Goal: Ask a question

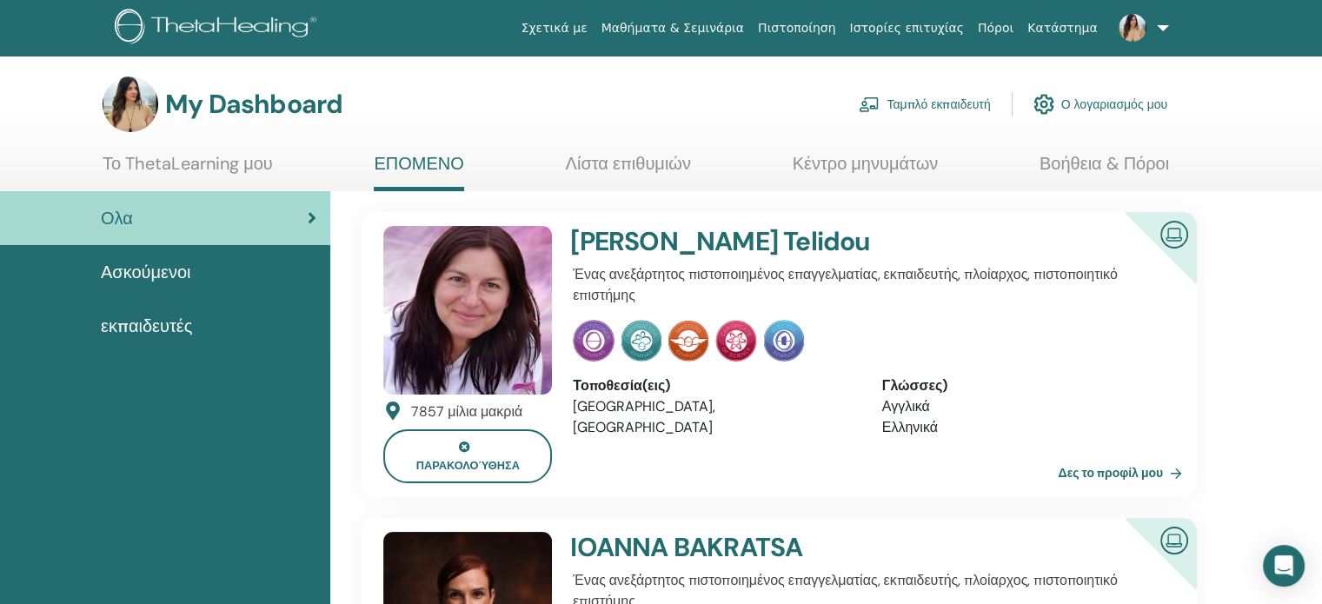
click at [961, 107] on link "Ταμπλό εκπαιδευτή" at bounding box center [924, 104] width 131 height 38
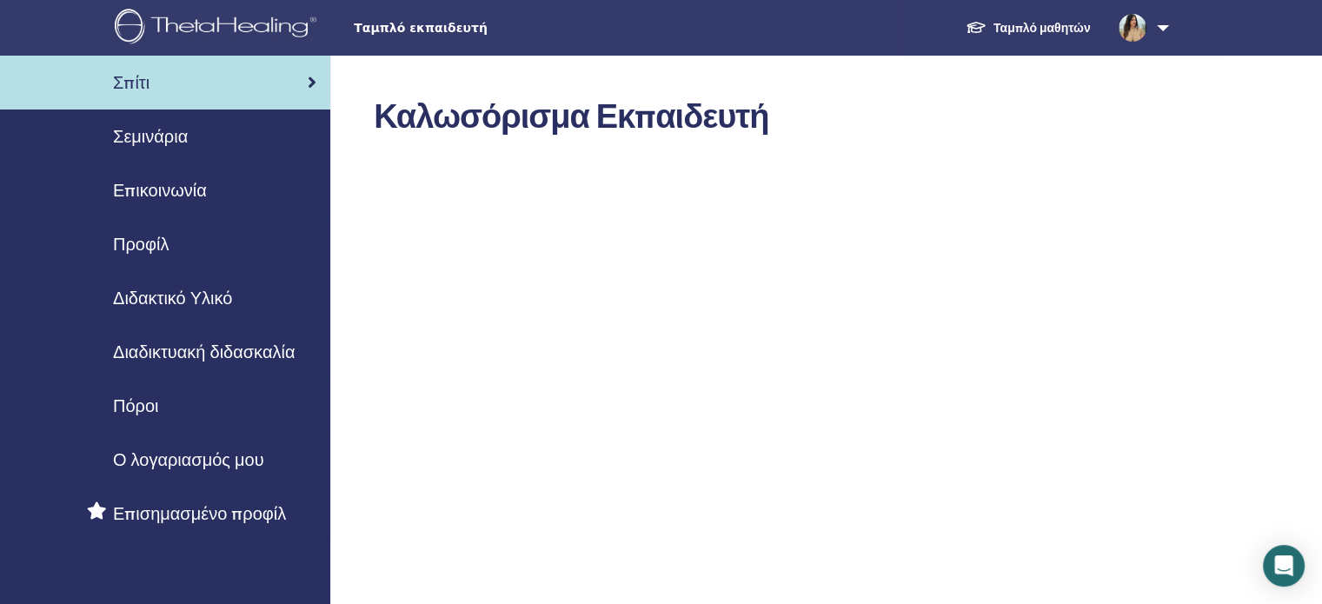
click at [172, 296] on span "Διδακτικό Υλικό" at bounding box center [172, 298] width 119 height 26
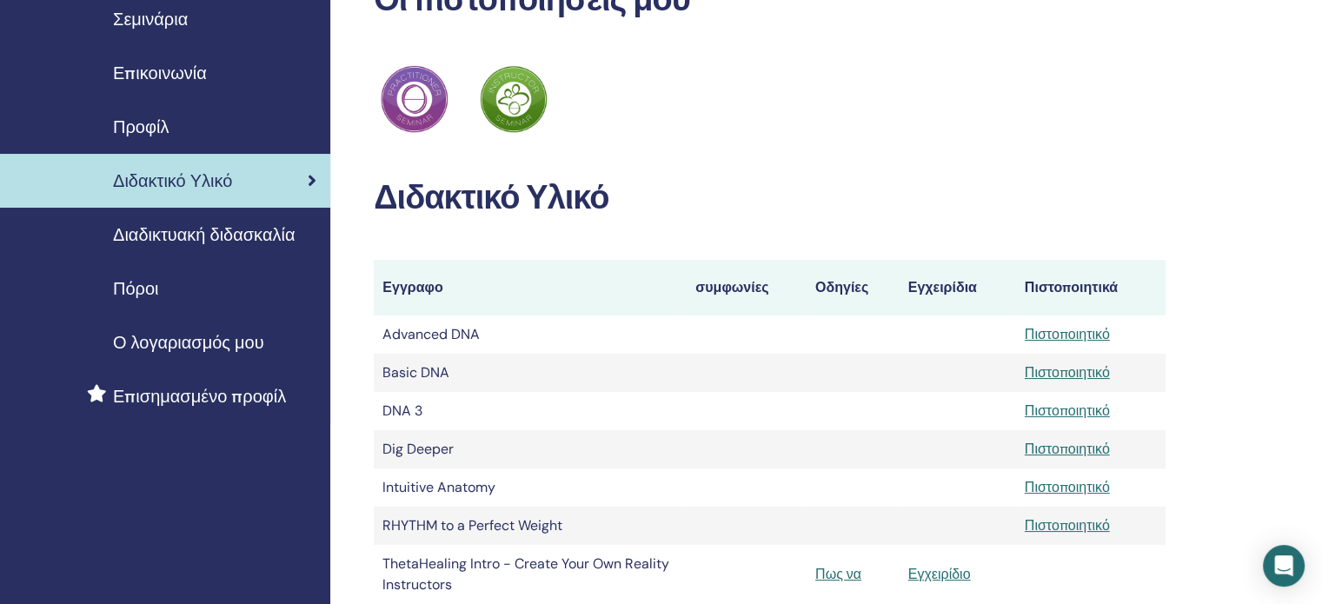
scroll to position [87, 0]
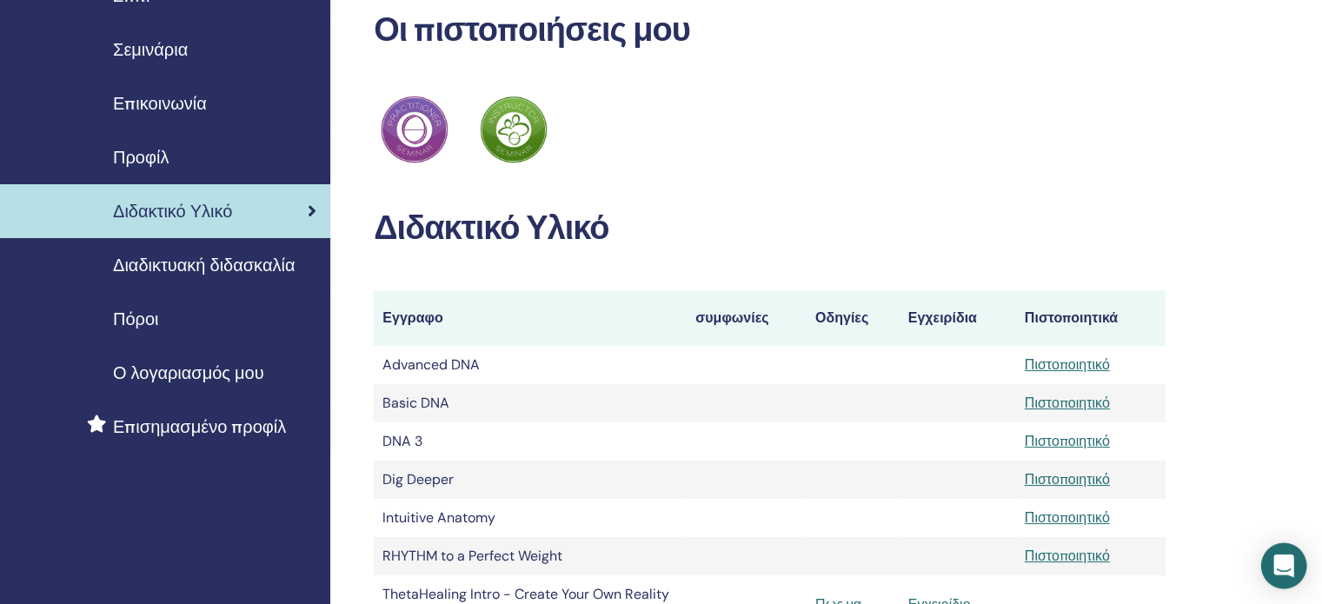
click at [1283, 556] on icon "Open Intercom Messenger" at bounding box center [1284, 566] width 23 height 23
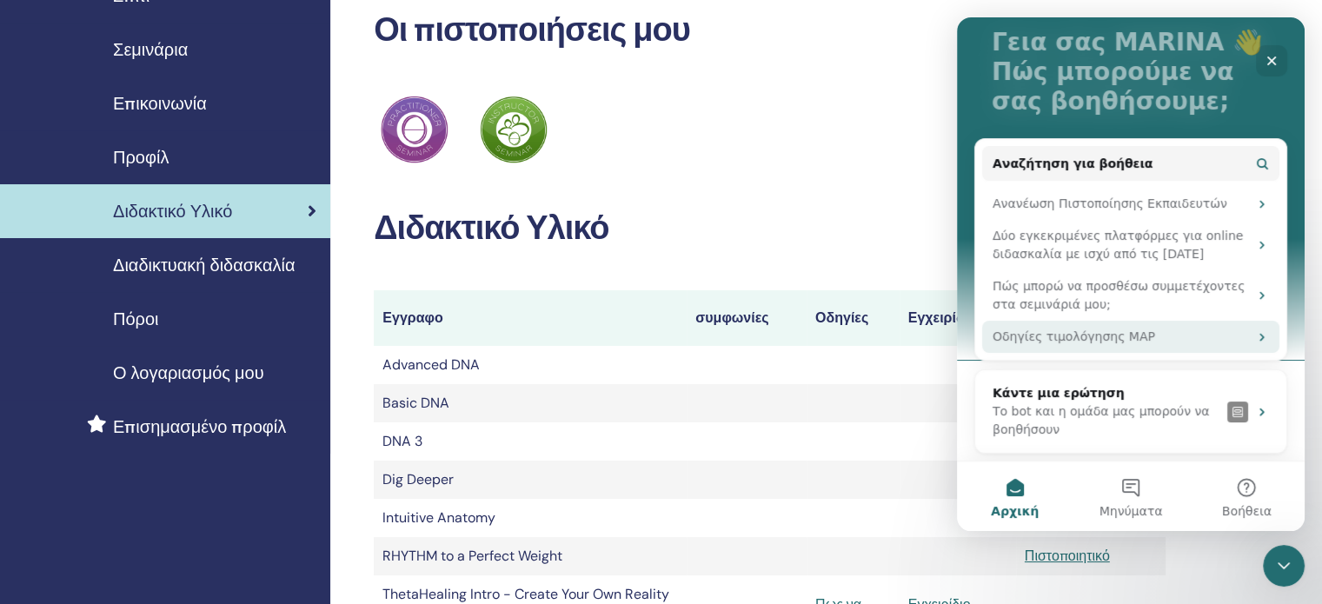
scroll to position [114, 0]
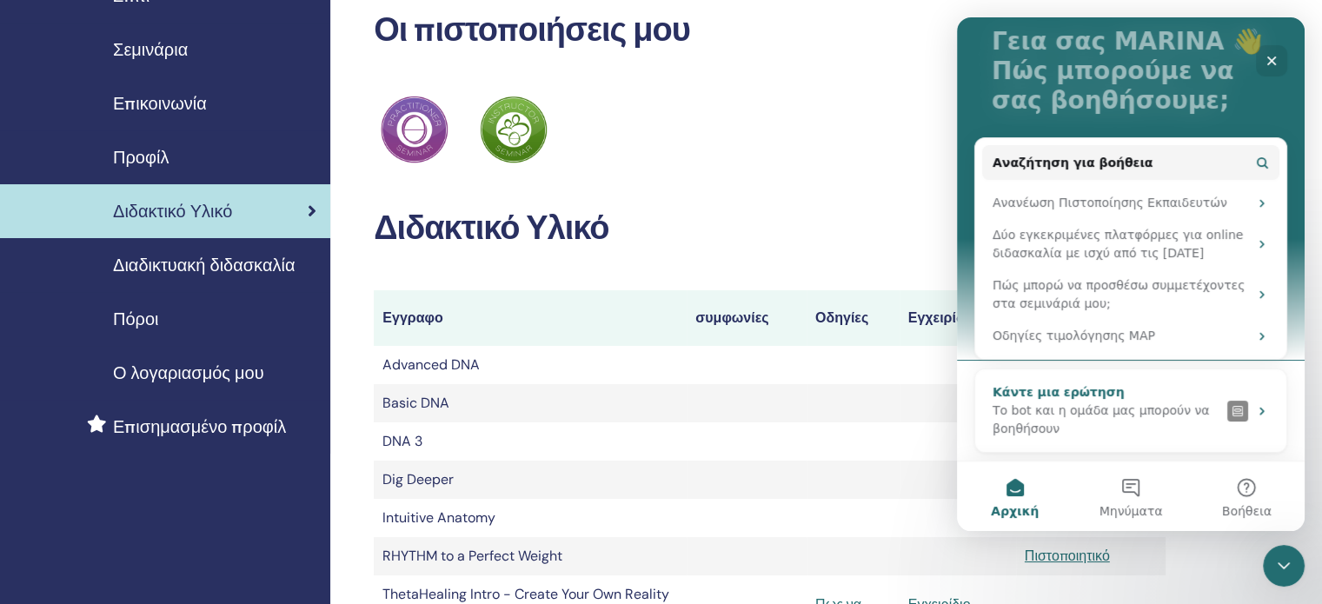
click at [1228, 409] on img "Intercom messenger" at bounding box center [1238, 411] width 21 height 21
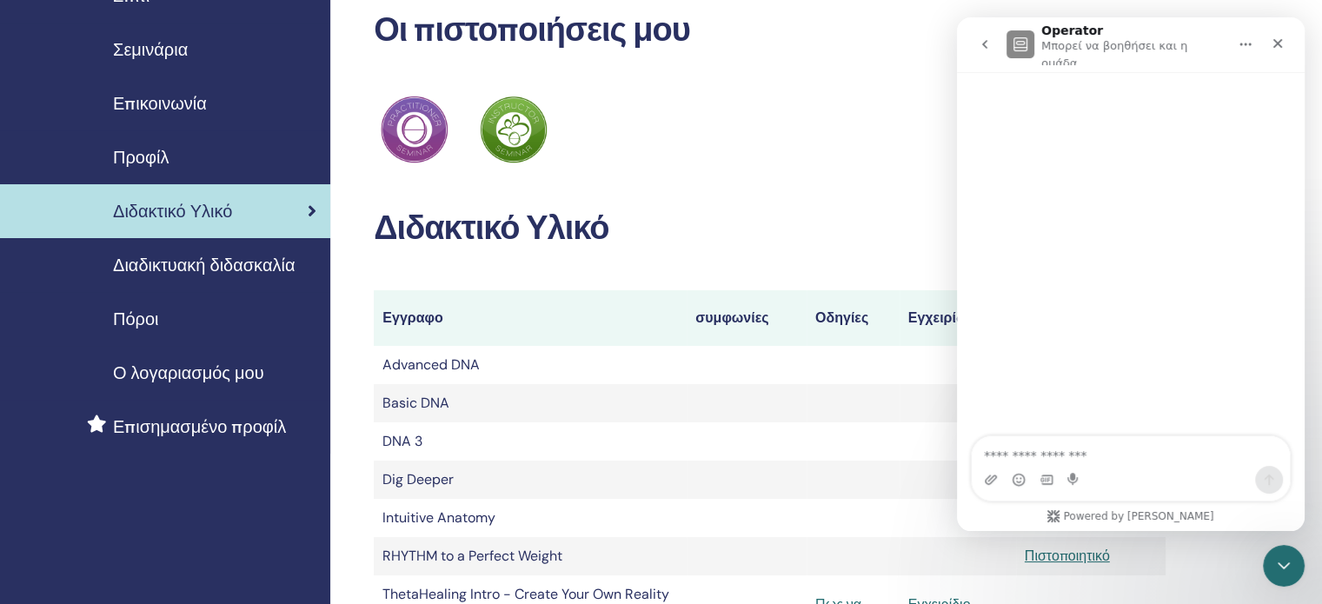
scroll to position [0, 0]
click at [985, 40] on icon "go back" at bounding box center [985, 44] width 14 height 14
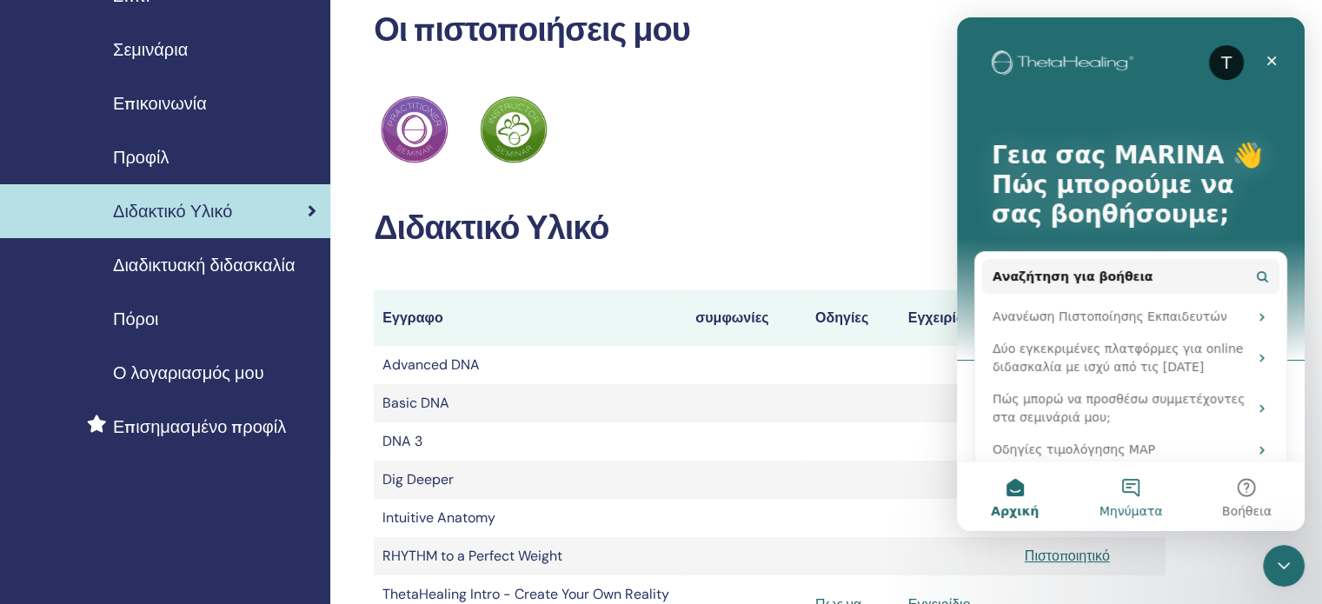
click at [1125, 489] on button "Μηνύματα" at bounding box center [1131, 497] width 116 height 70
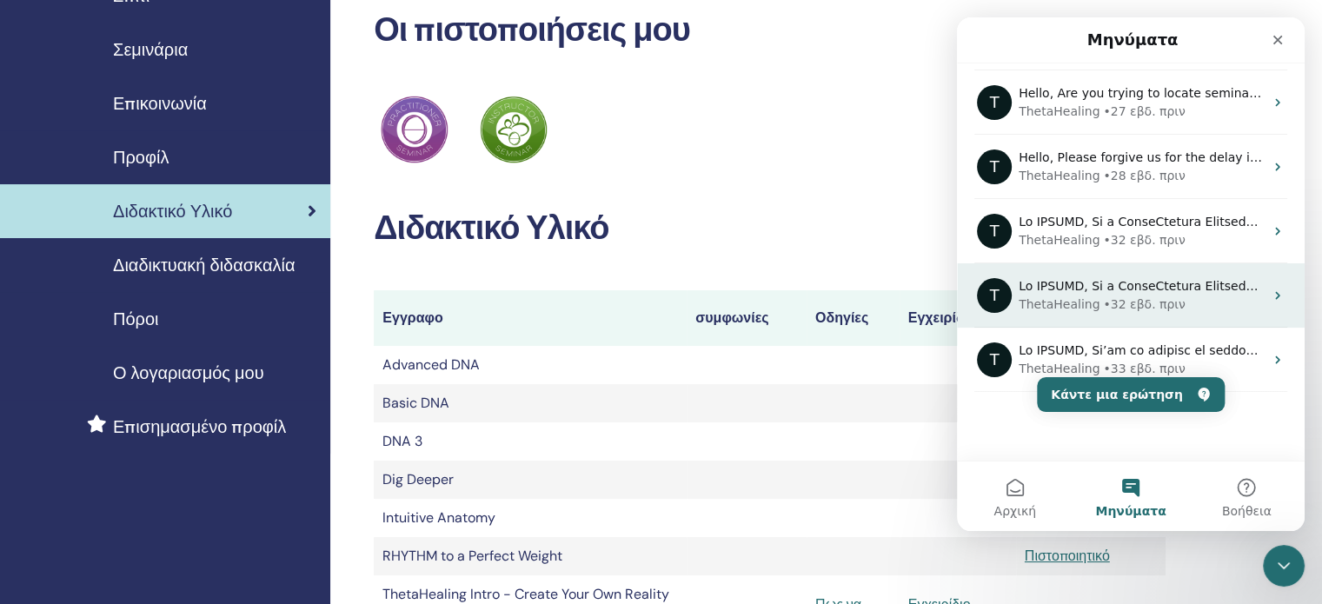
scroll to position [315, 0]
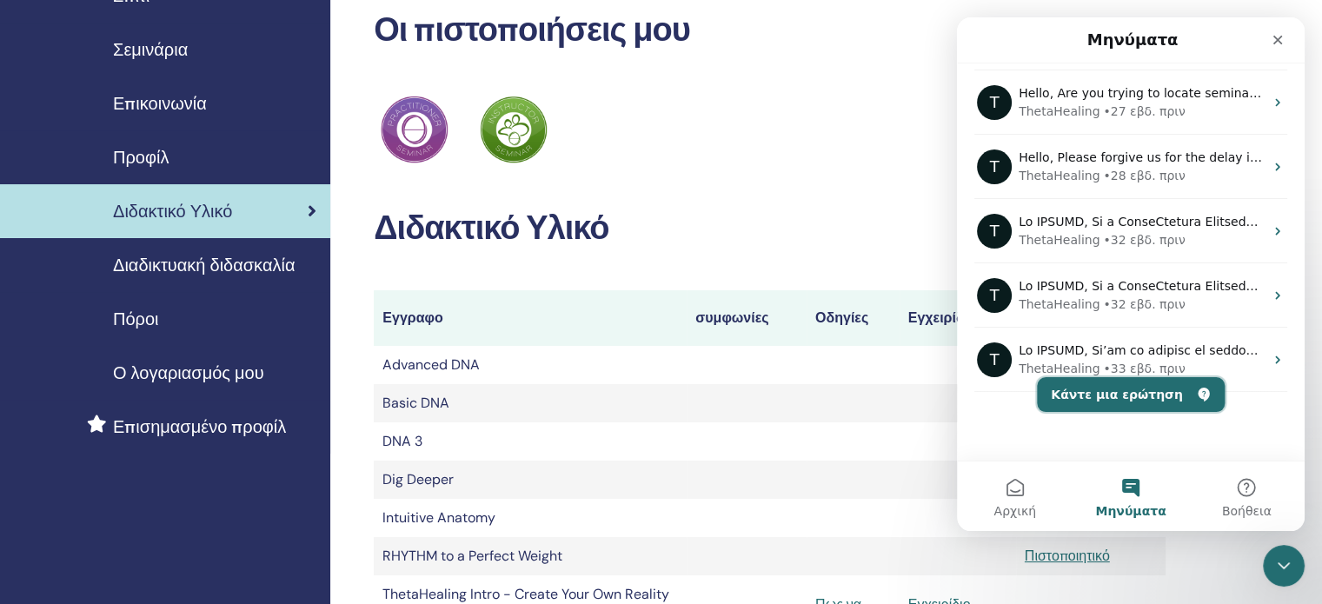
click at [1125, 396] on button "Κάντε μια ερώτηση" at bounding box center [1131, 394] width 188 height 35
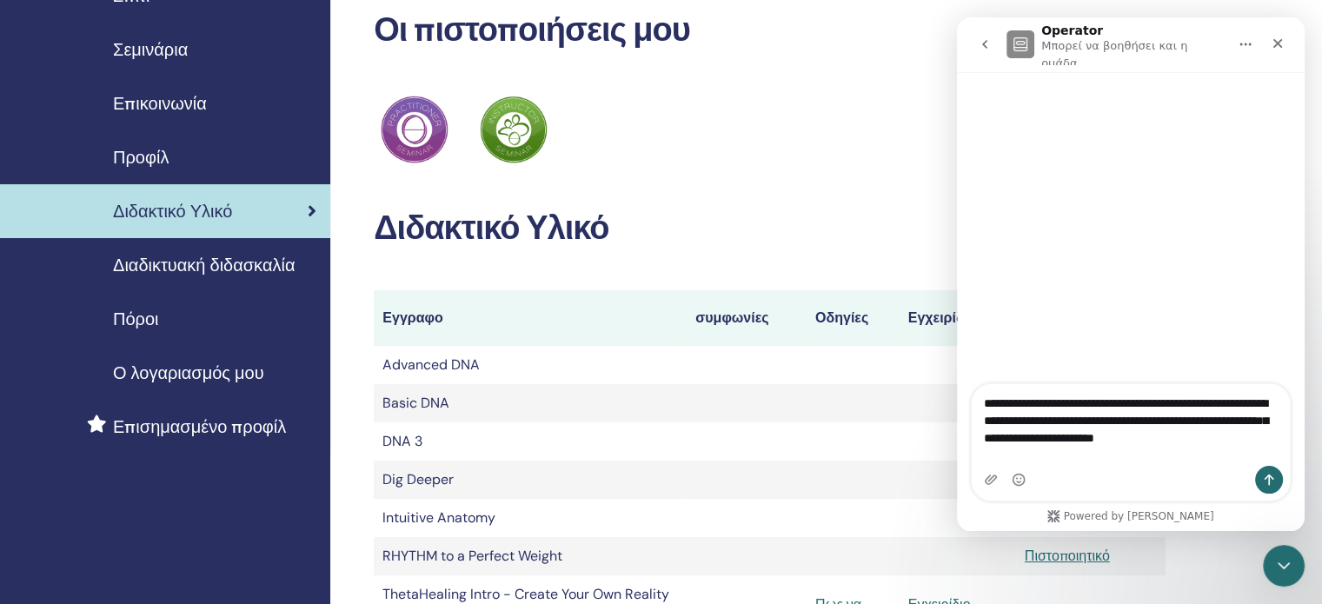
drag, startPoint x: 1166, startPoint y: 421, endPoint x: 1095, endPoint y: 425, distance: 70.6
click at [1095, 425] on textarea "**********" at bounding box center [1131, 416] width 318 height 64
type textarea "**********"
click at [256, 264] on span "Διαδικτυακή διδασκαλία" at bounding box center [204, 265] width 182 height 26
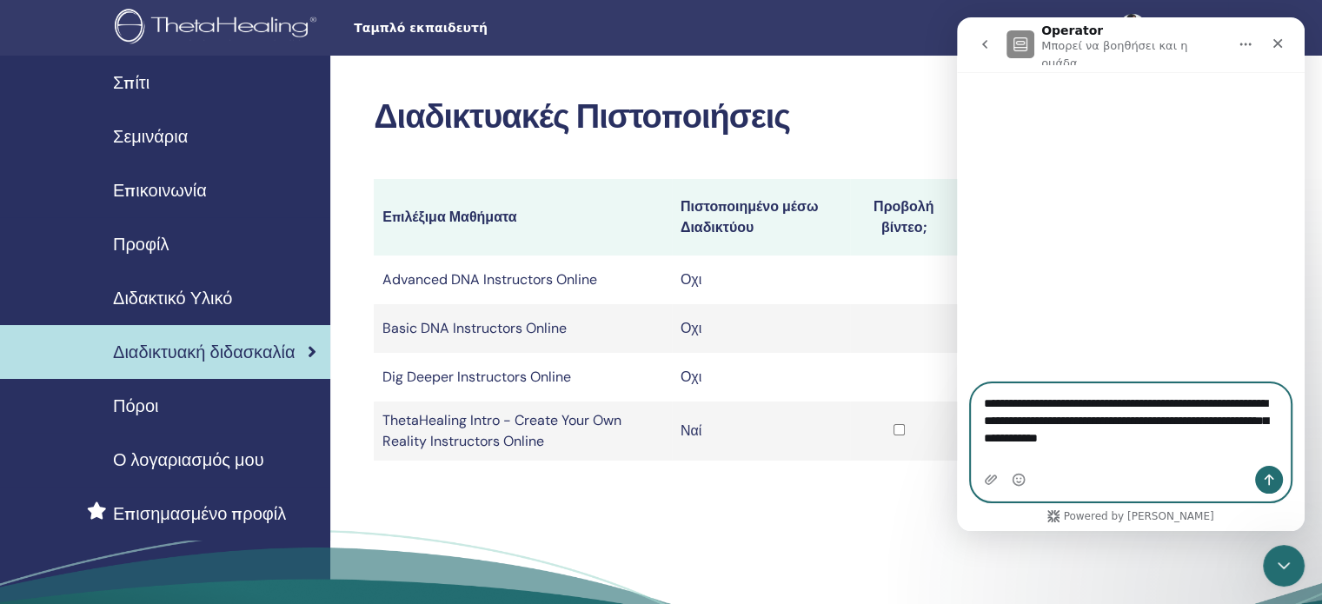
drag, startPoint x: 985, startPoint y: 421, endPoint x: 1212, endPoint y: 464, distance: 231.0
click at [1212, 449] on textarea "**********" at bounding box center [1131, 416] width 318 height 64
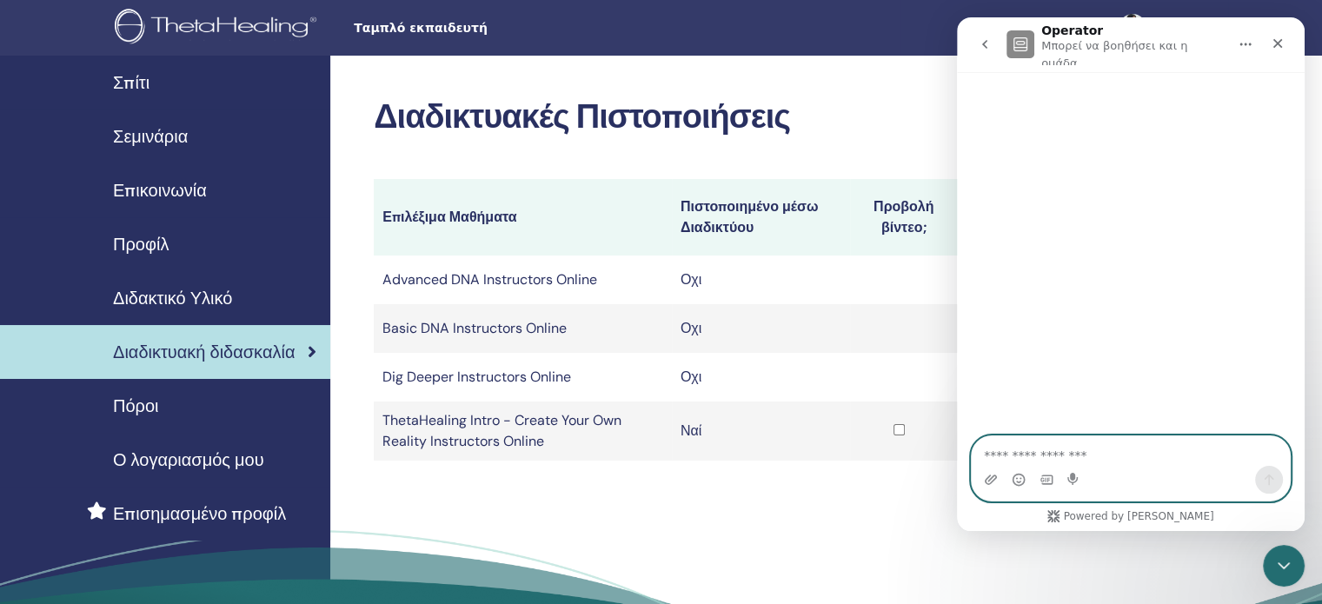
paste textarea "**********"
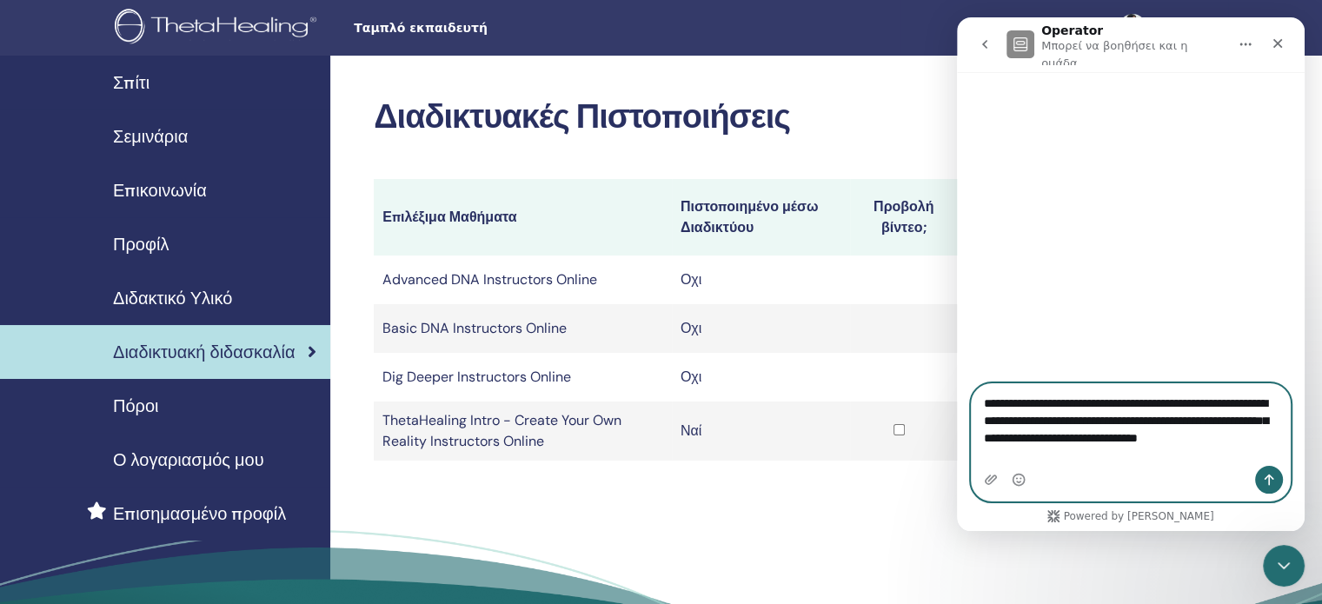
click at [1079, 449] on textarea "**********" at bounding box center [1131, 416] width 318 height 64
type textarea "**********"
click at [1263, 480] on icon "Αποστολή μηνύματος…" at bounding box center [1269, 480] width 14 height 14
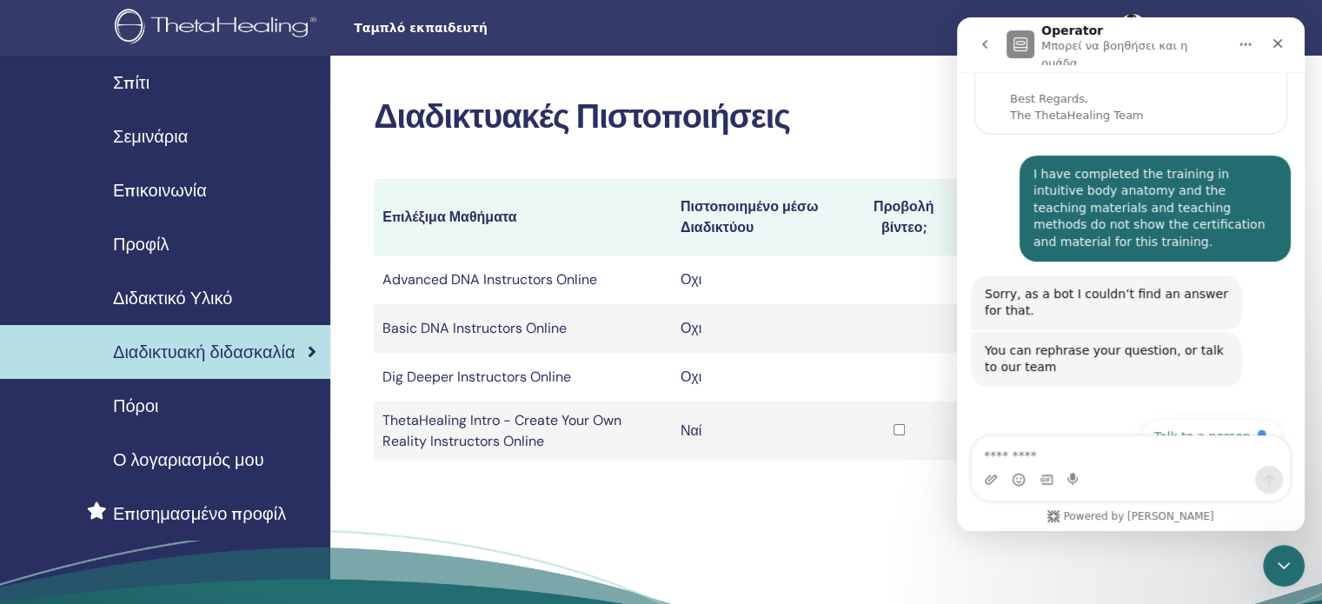
scroll to position [144, 0]
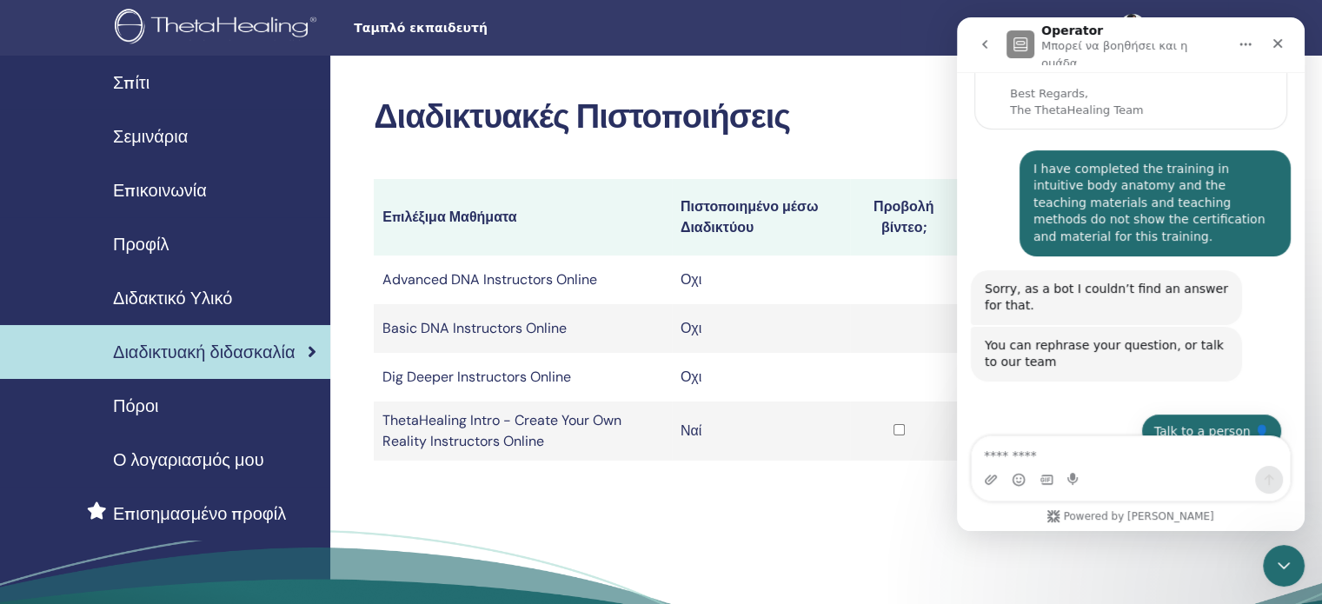
click at [1217, 415] on button "Talk to a person 👤" at bounding box center [1212, 431] width 141 height 35
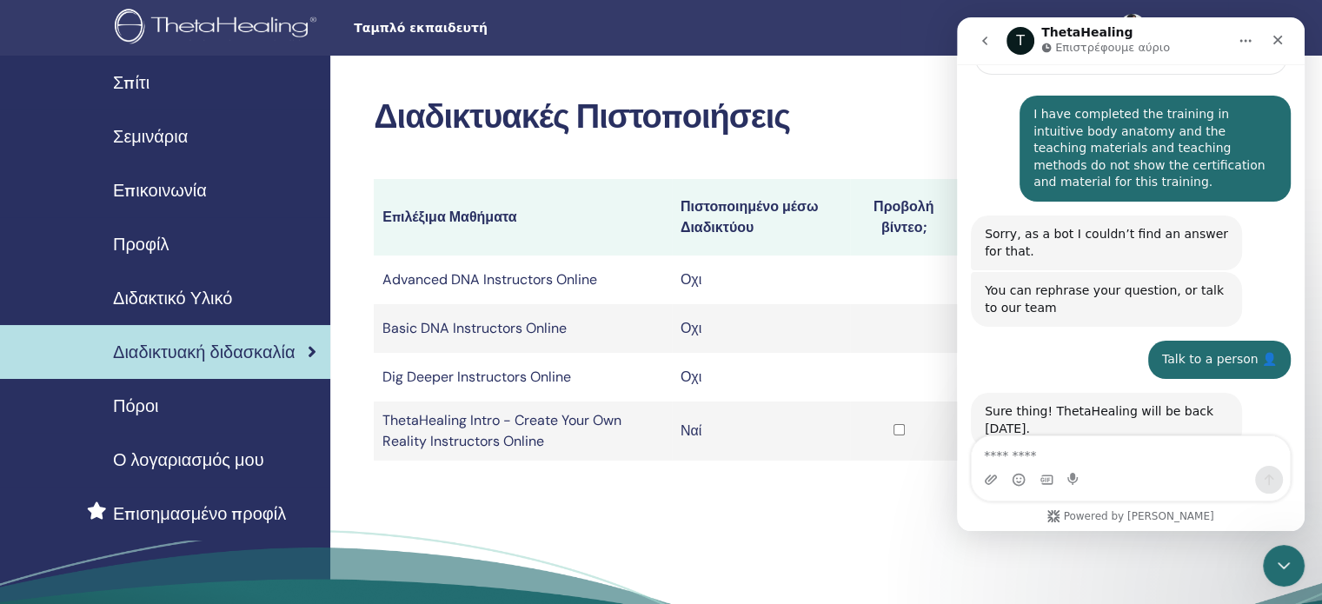
scroll to position [9, 0]
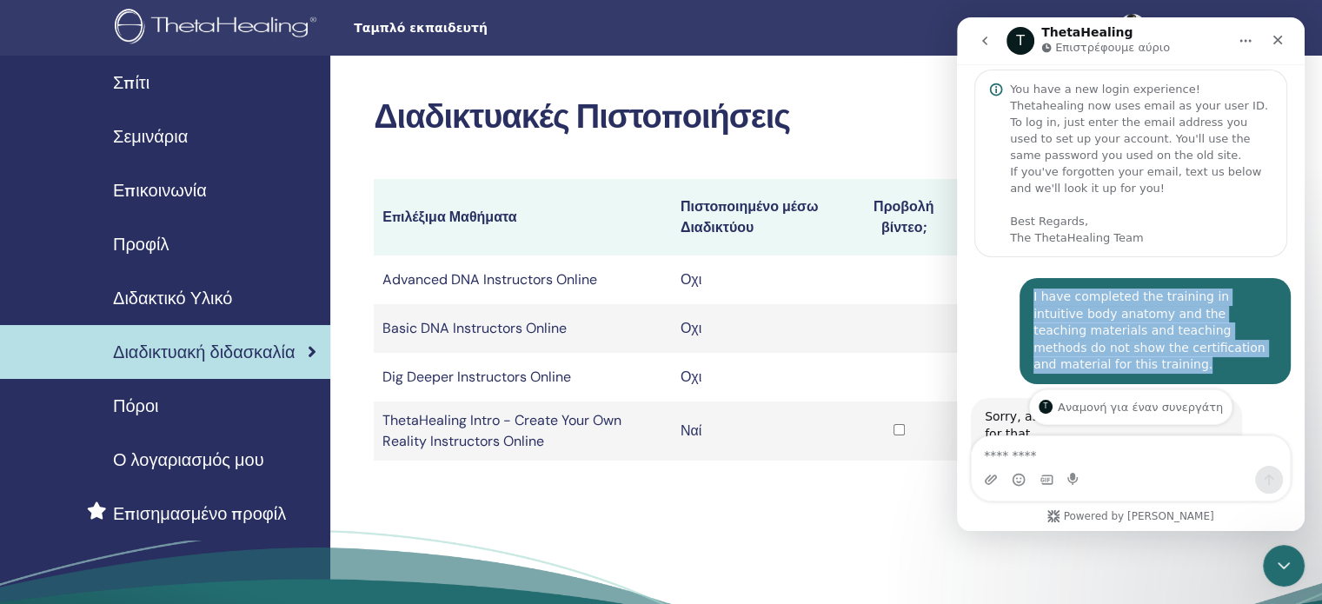
drag, startPoint x: 1023, startPoint y: 291, endPoint x: 1246, endPoint y: 346, distance: 229.2
click at [1246, 346] on div "I have completed the training in intuitive body anatomy and the teaching materi…" at bounding box center [1155, 331] width 271 height 106
copy div "I have completed the training in intuitive body anatomy and the teaching materi…"
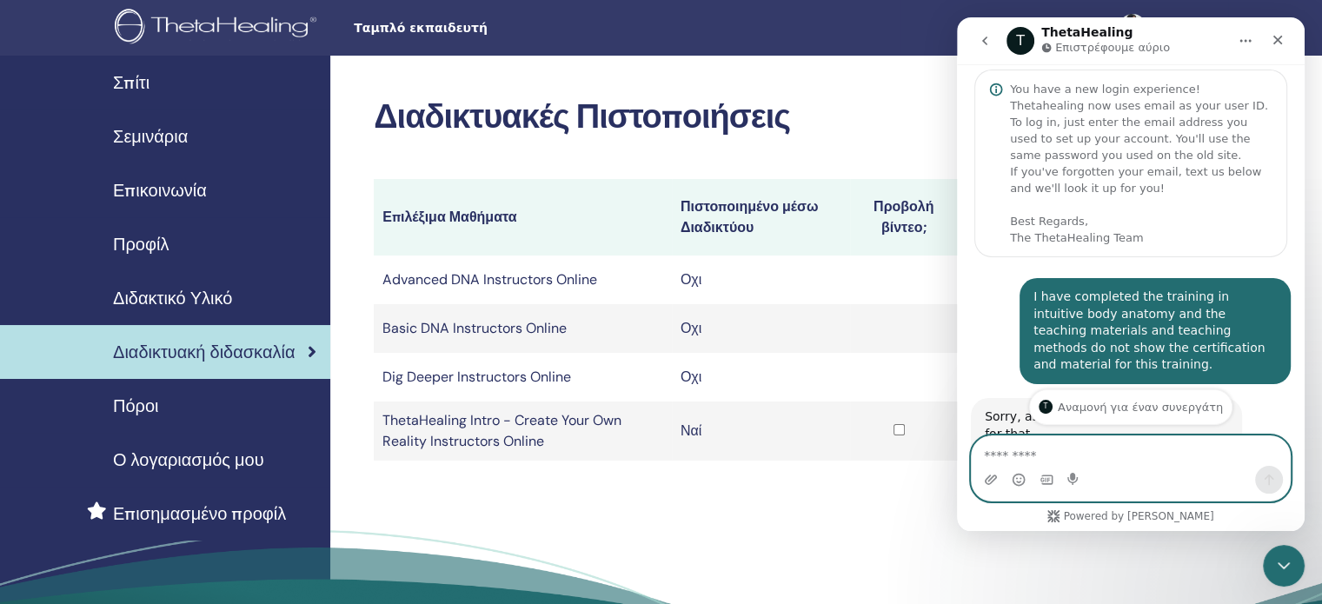
paste textarea "**********"
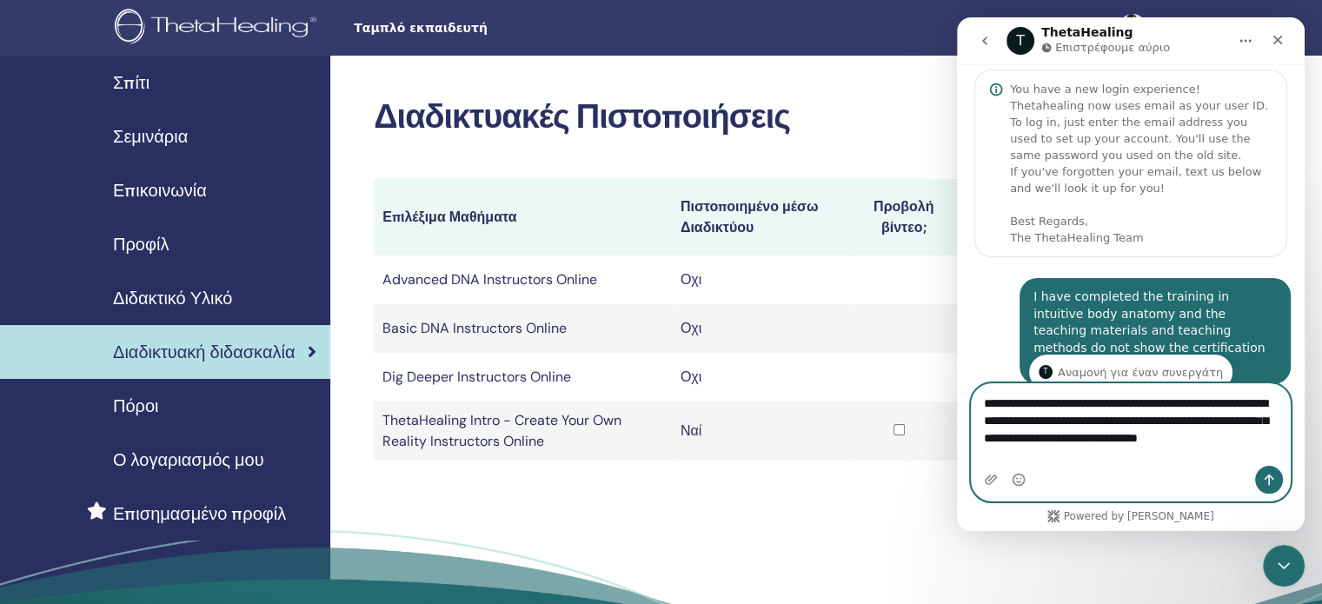
type textarea "**********"
click at [1263, 483] on icon "Αποστολή μηνύματος…" at bounding box center [1269, 480] width 14 height 14
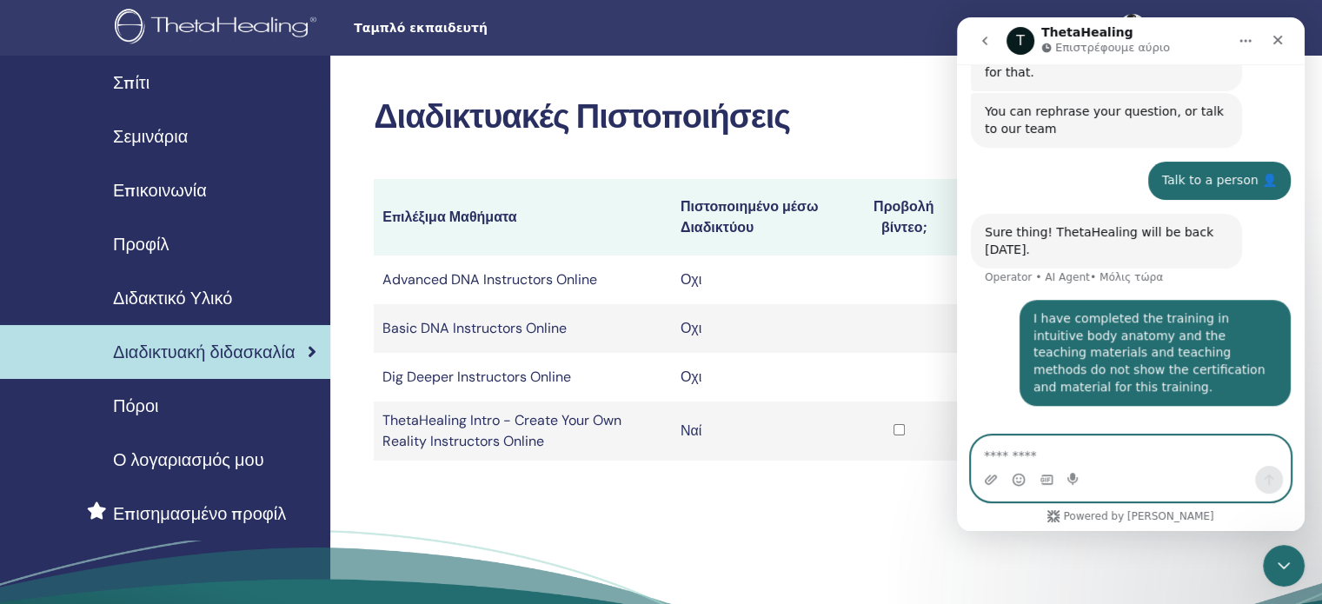
scroll to position [372, 0]
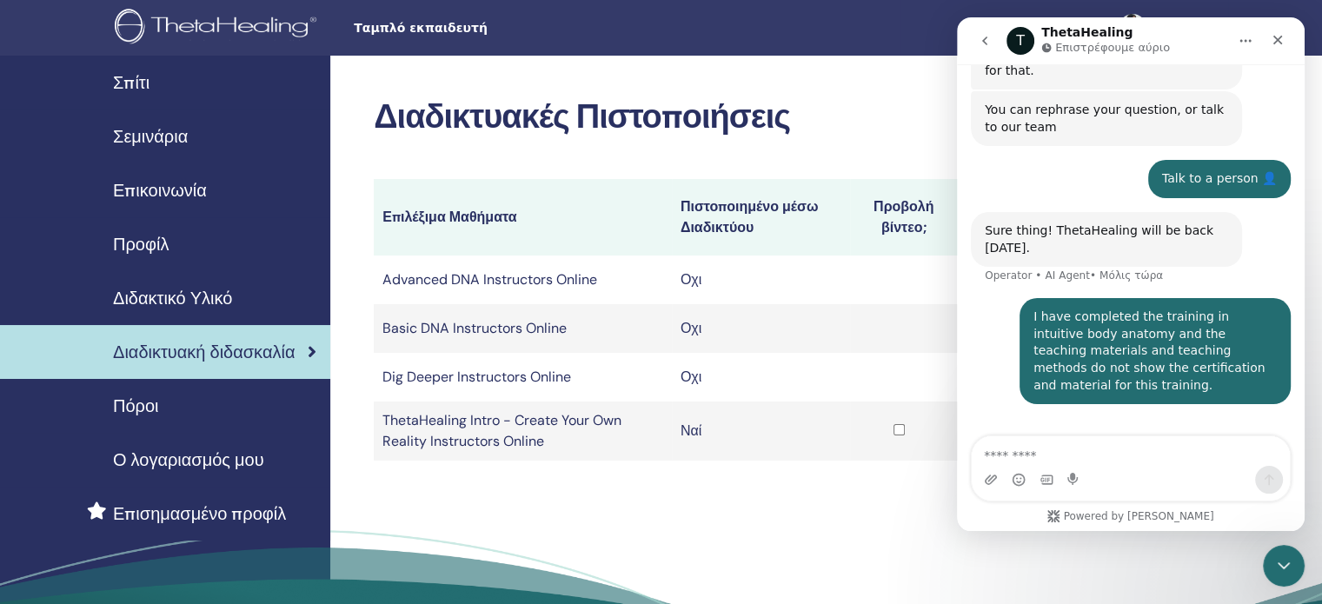
click at [157, 406] on span "Πόροι" at bounding box center [136, 406] width 46 height 26
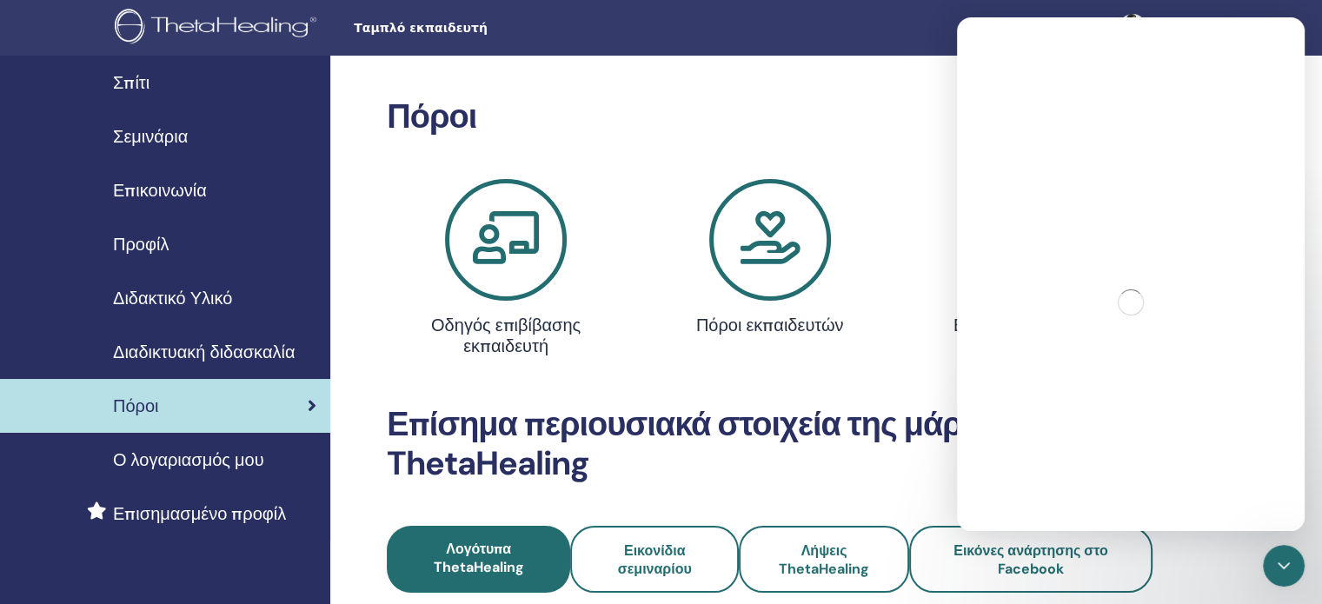
click at [188, 457] on span "Ο λογαριασμός μου" at bounding box center [188, 460] width 151 height 26
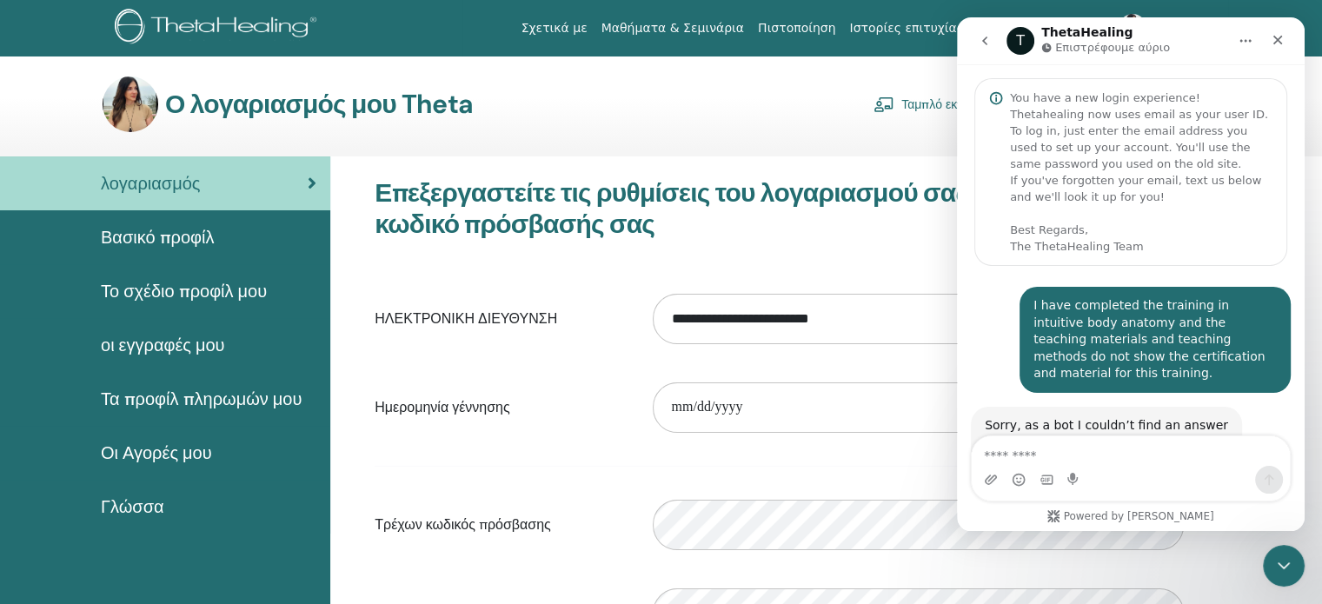
scroll to position [372, 0]
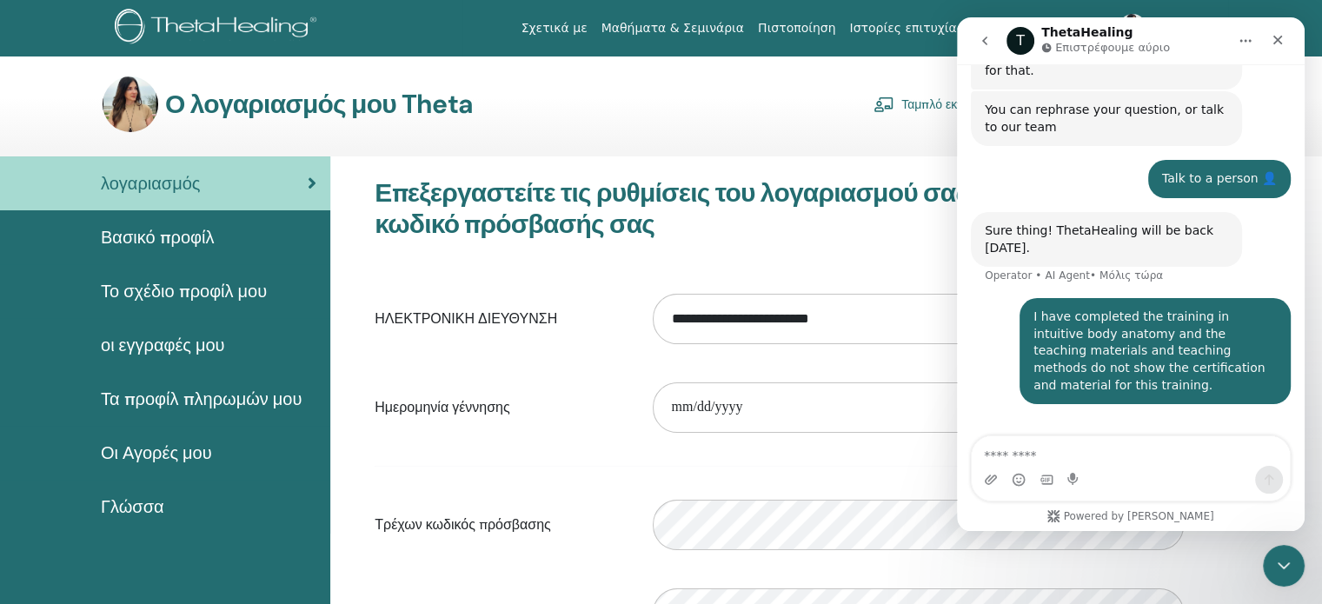
click at [182, 234] on span "Βασικό προφίλ" at bounding box center [157, 237] width 113 height 26
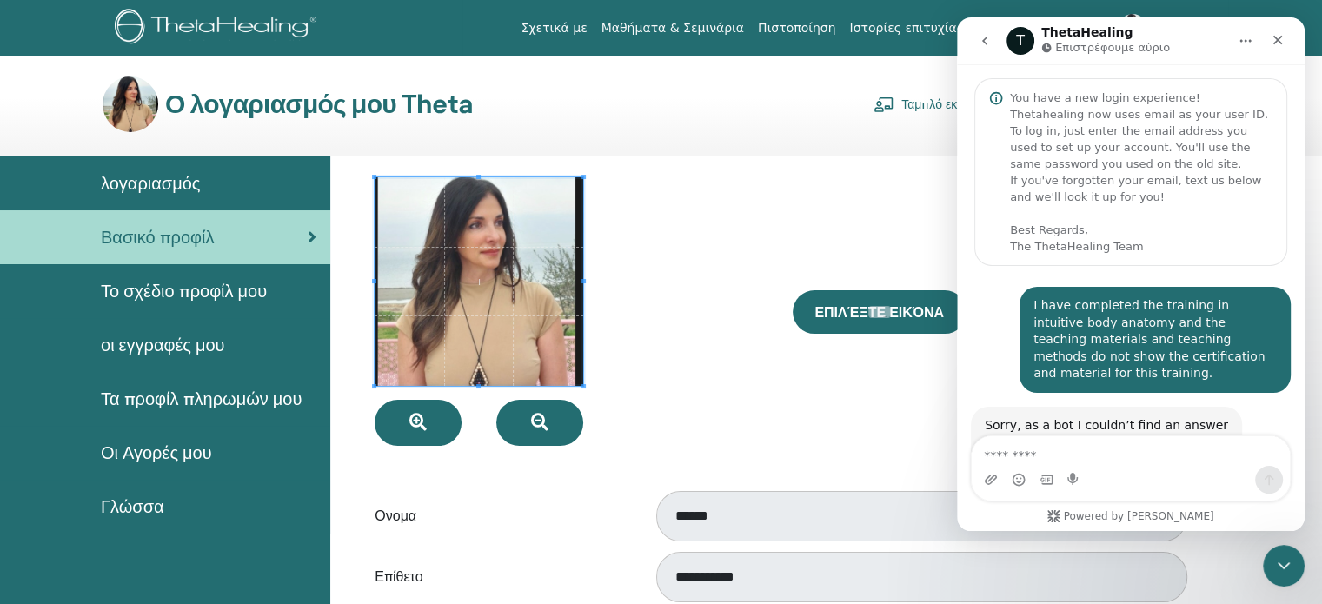
scroll to position [372, 0]
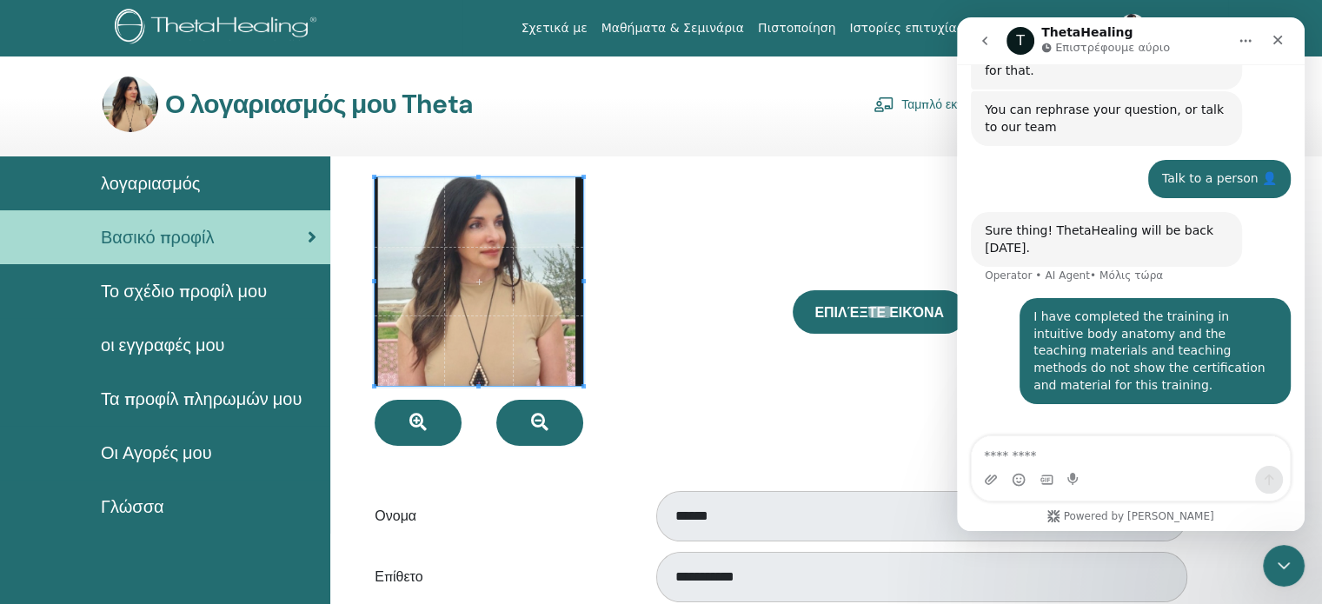
click at [745, 436] on div at bounding box center [570, 311] width 417 height 269
click at [152, 291] on span "Το σχέδιο προφίλ μου" at bounding box center [184, 291] width 166 height 26
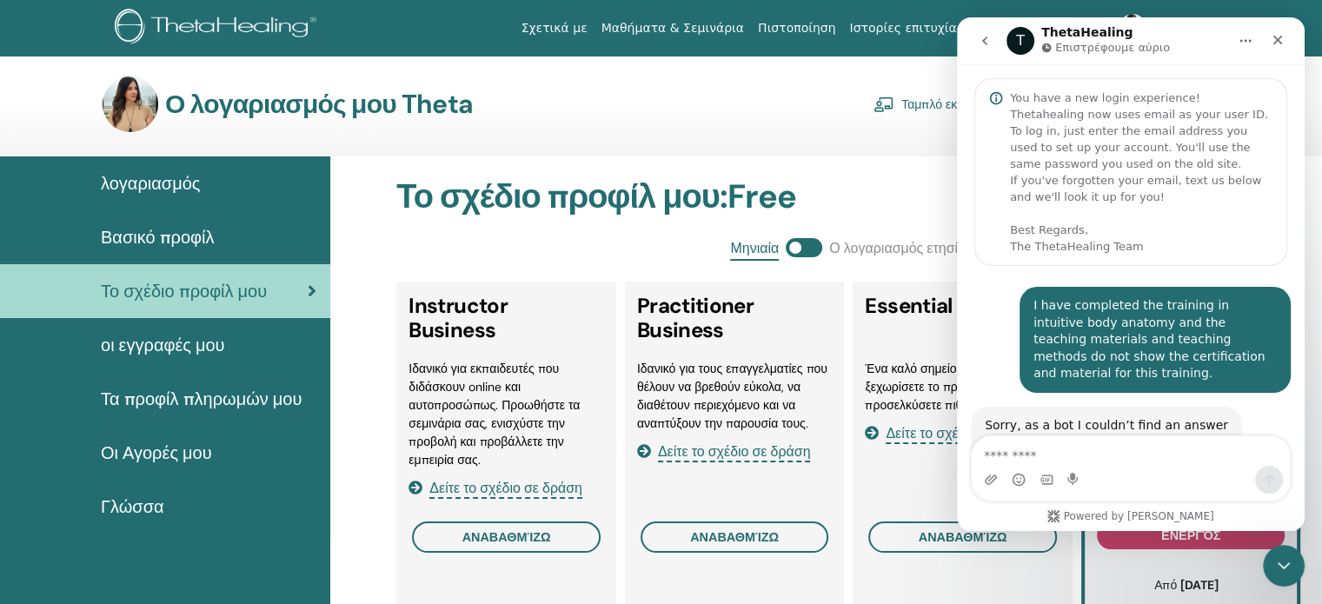
scroll to position [372, 0]
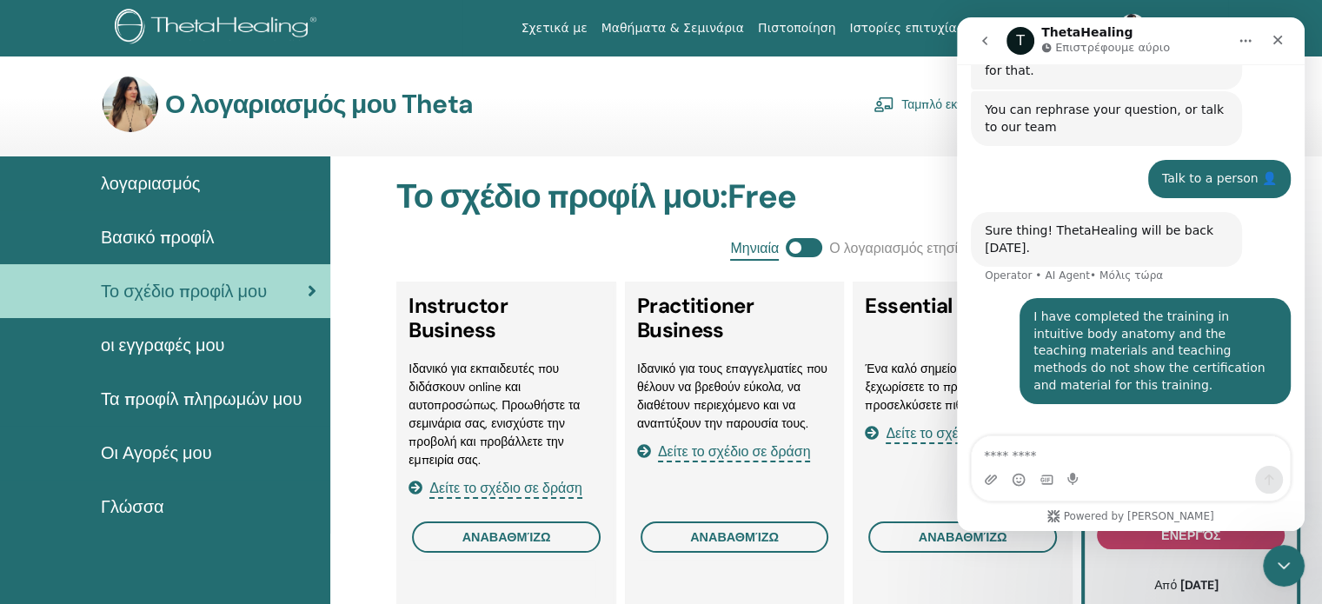
click at [855, 203] on h2 "Το σχέδιο προφίλ μου : Free" at bounding box center [852, 197] width 913 height 40
click at [1277, 39] on icon "Κλείσιμο" at bounding box center [1279, 41] width 10 height 10
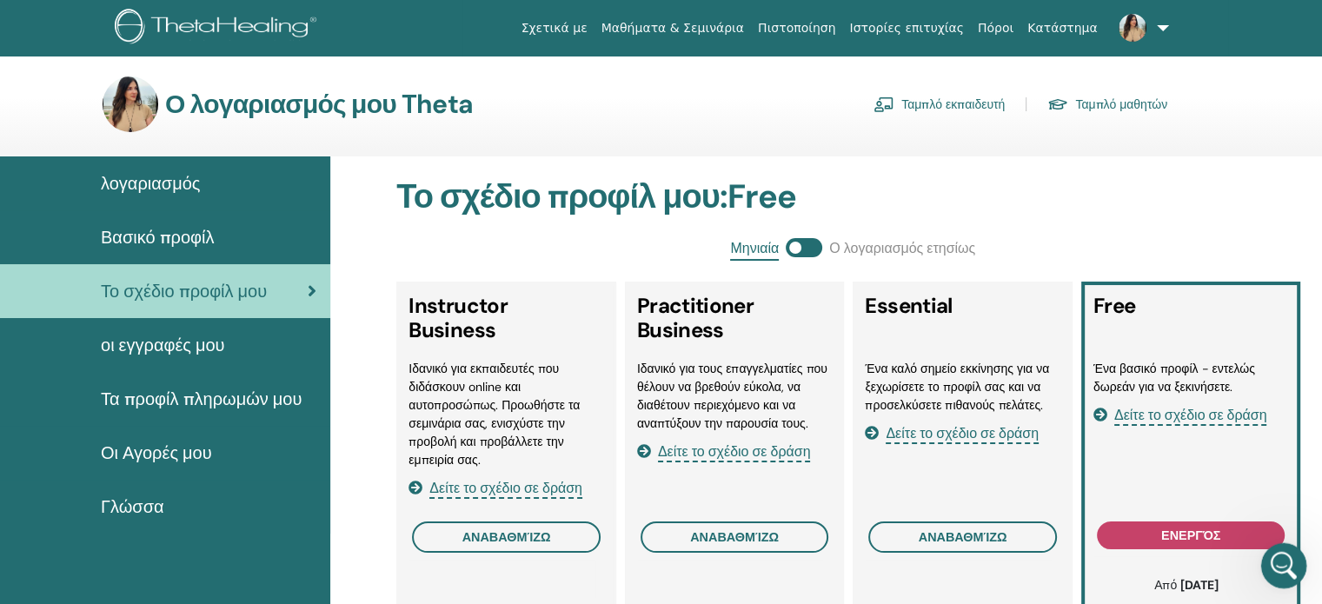
click at [1281, 556] on icon "Άνοιγμα Intercom Messenger" at bounding box center [1282, 563] width 29 height 29
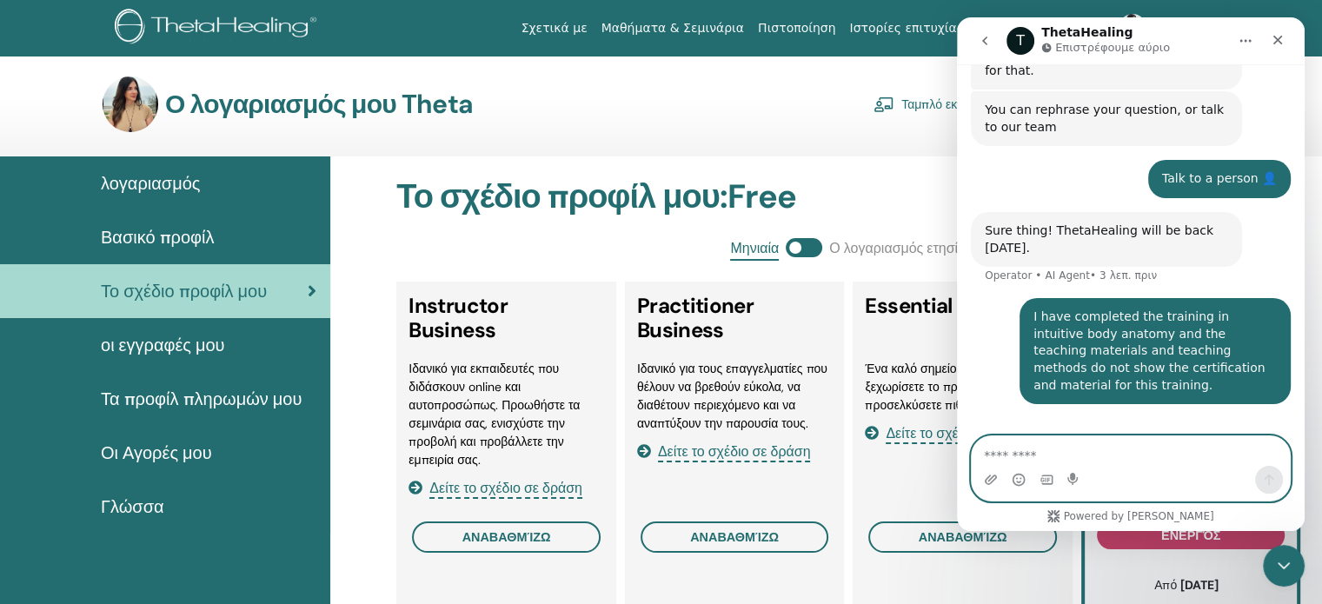
paste textarea "**********"
drag, startPoint x: 1169, startPoint y: 458, endPoint x: 1242, endPoint y: 452, distance: 73.3
click at [1242, 452] on textarea "**********" at bounding box center [1131, 451] width 318 height 30
click at [1209, 459] on textarea "**********" at bounding box center [1131, 451] width 318 height 30
type textarea "**********"
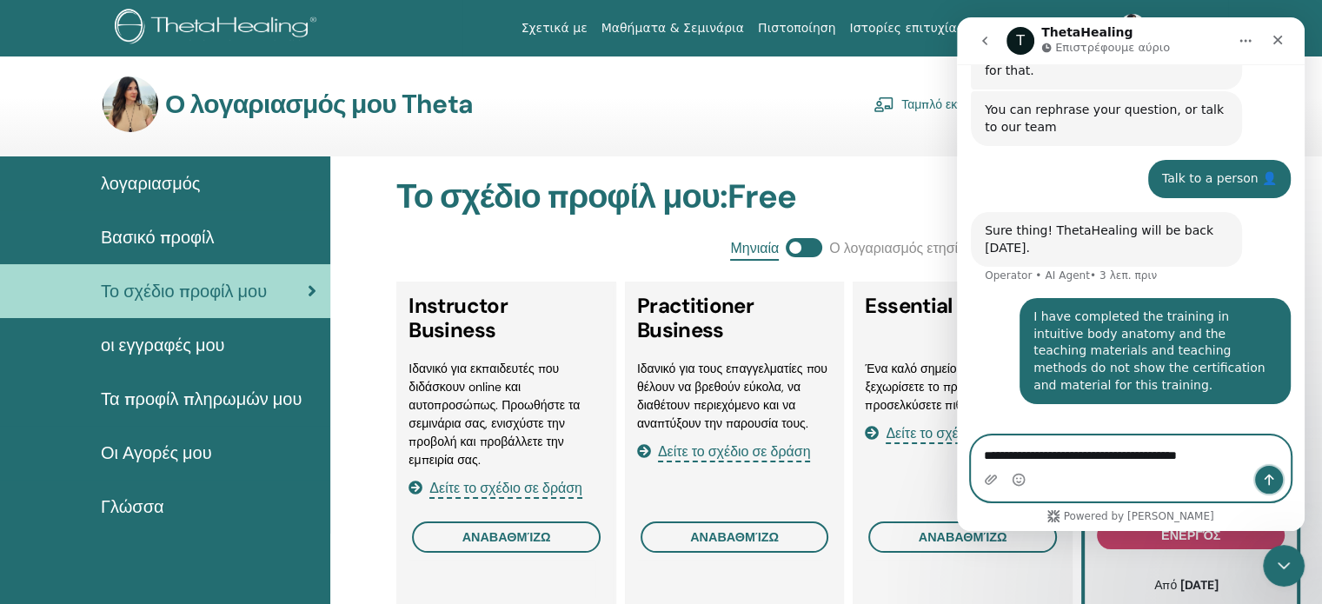
click at [1268, 476] on icon "Αποστολή μηνύματος…" at bounding box center [1270, 480] width 10 height 11
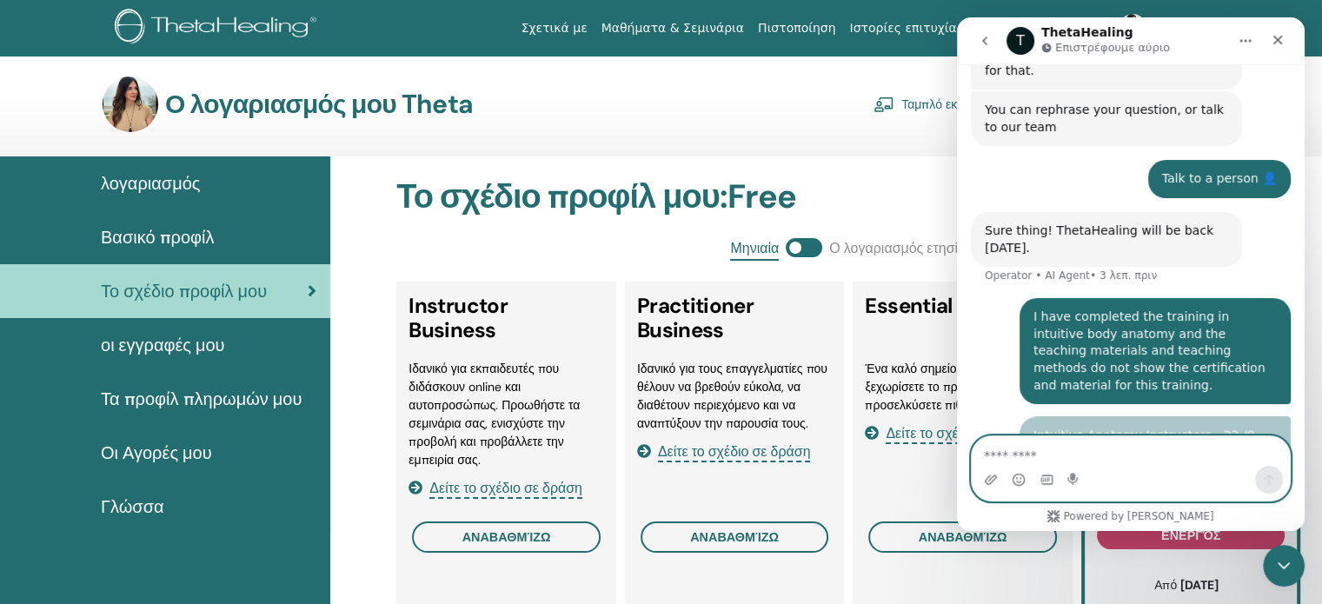
scroll to position [412, 0]
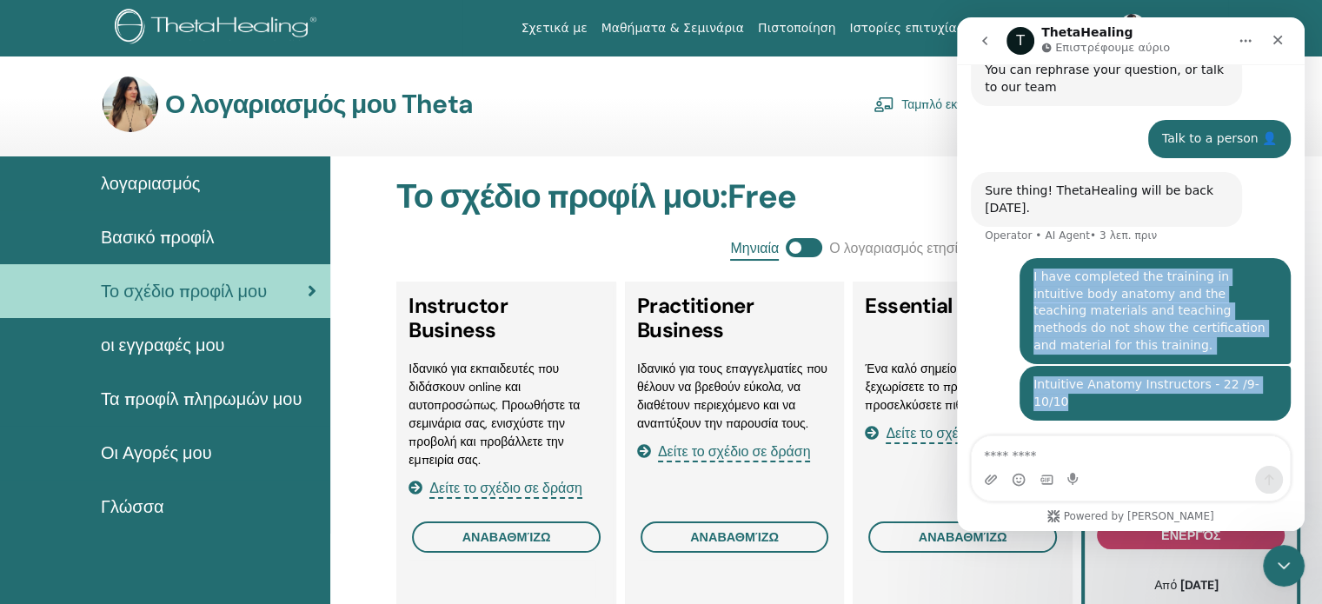
drag, startPoint x: 1024, startPoint y: 253, endPoint x: 1270, endPoint y: 350, distance: 264.6
click at [1270, 350] on div "I have completed the training in intuitive body anatomy and the teaching materi…" at bounding box center [1131, 158] width 320 height 567
copy div "I have completed the training in intuitive body anatomy and the teaching materi…"
click at [975, 315] on div "I have completed the training in intuitive body anatomy and the teaching materi…" at bounding box center [1131, 312] width 320 height 108
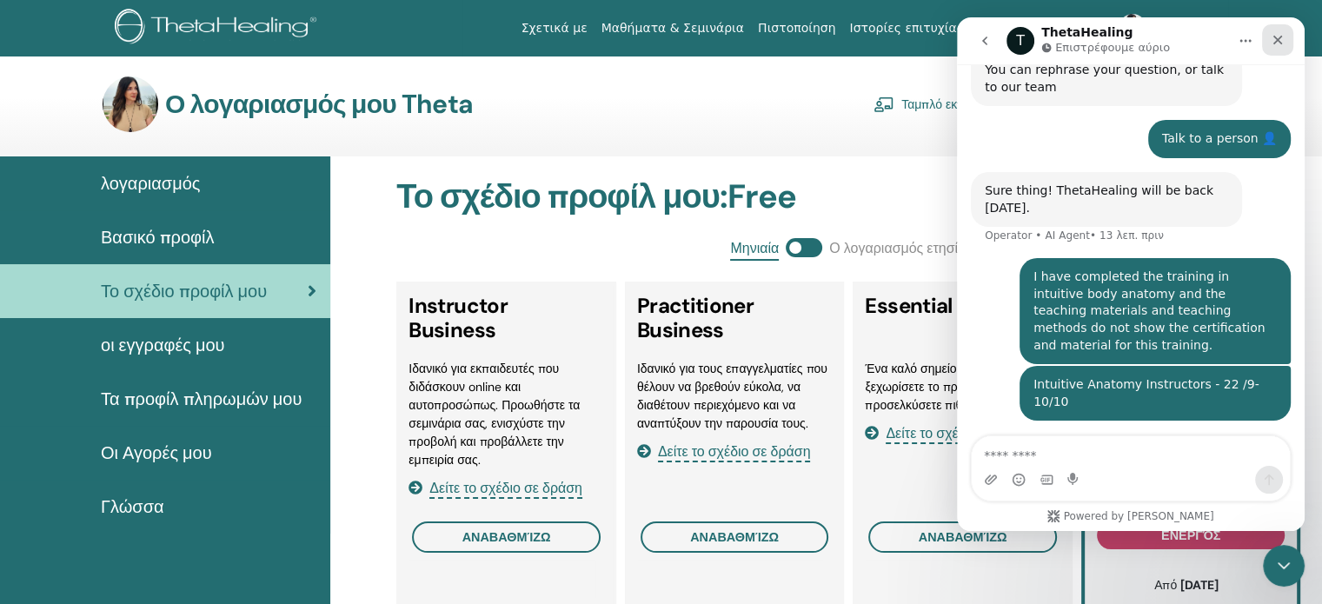
click at [1276, 44] on icon "Κλείσιμο" at bounding box center [1278, 40] width 14 height 14
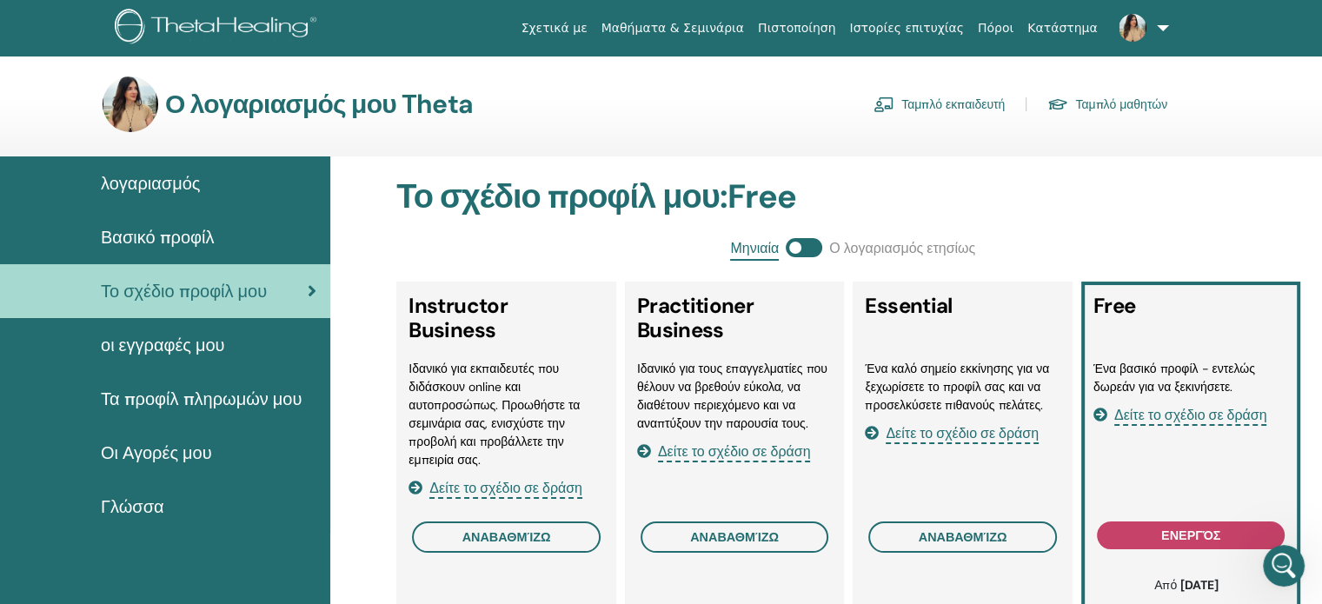
click at [968, 101] on link "Ταμπλό εκπαιδευτή" at bounding box center [939, 104] width 131 height 28
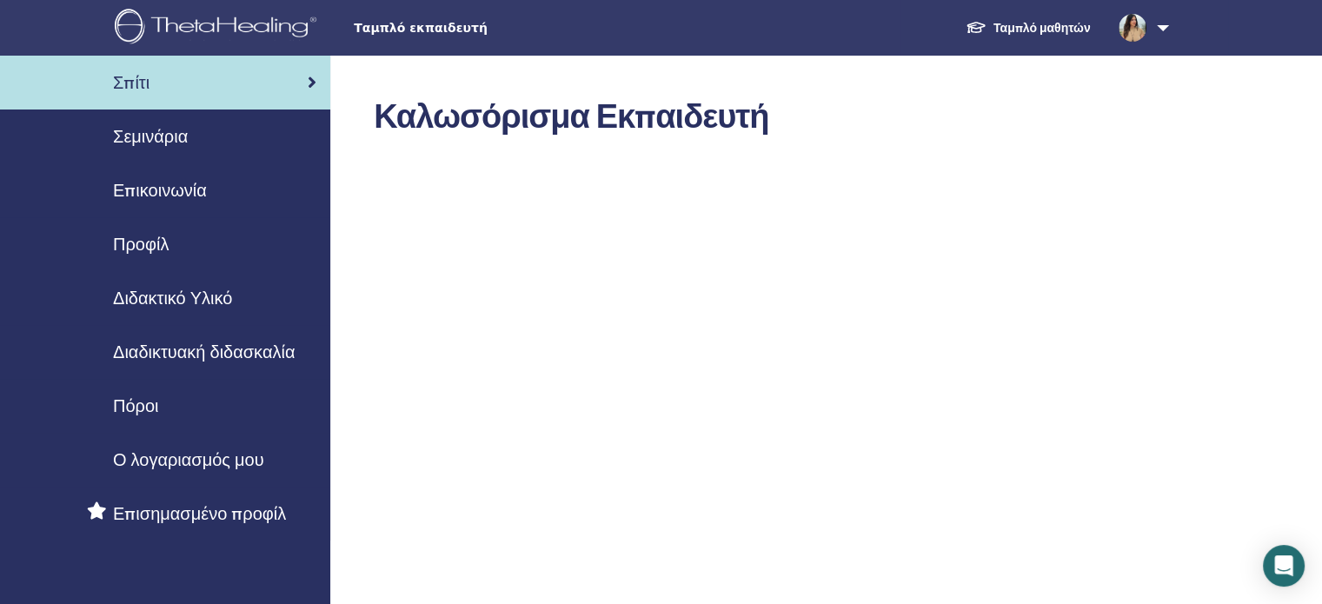
click at [172, 296] on span "Διδακτικό Υλικό" at bounding box center [172, 298] width 119 height 26
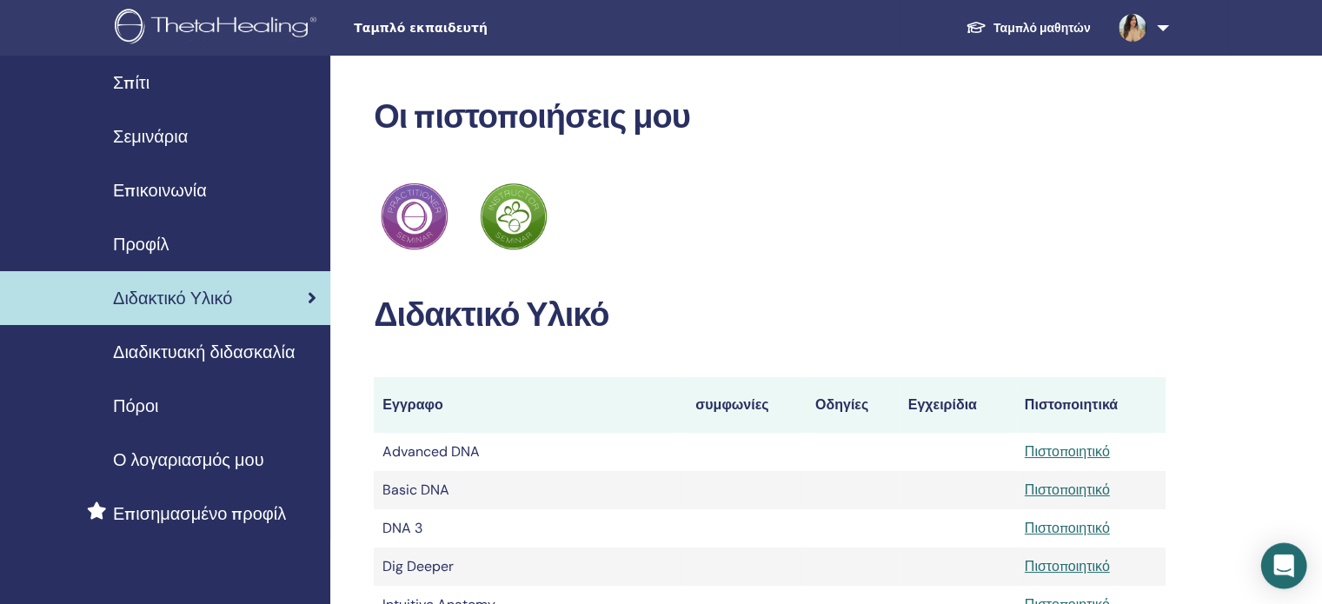
click at [1280, 560] on icon "Open Intercom Messenger" at bounding box center [1284, 566] width 20 height 23
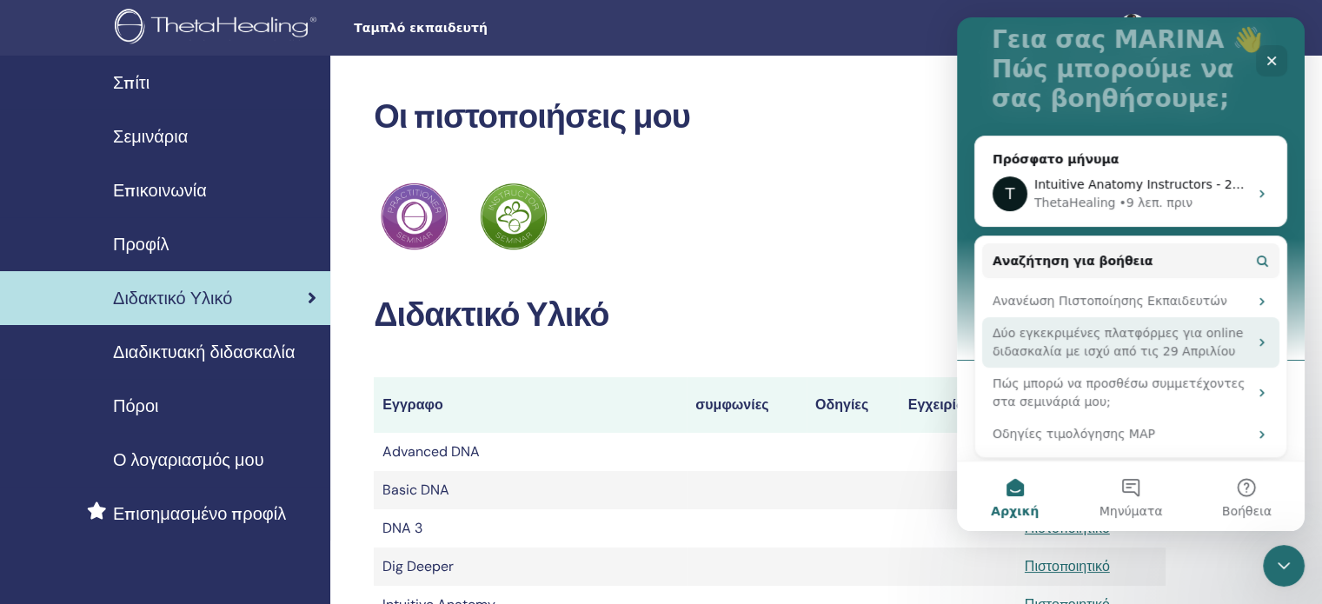
scroll to position [121, 0]
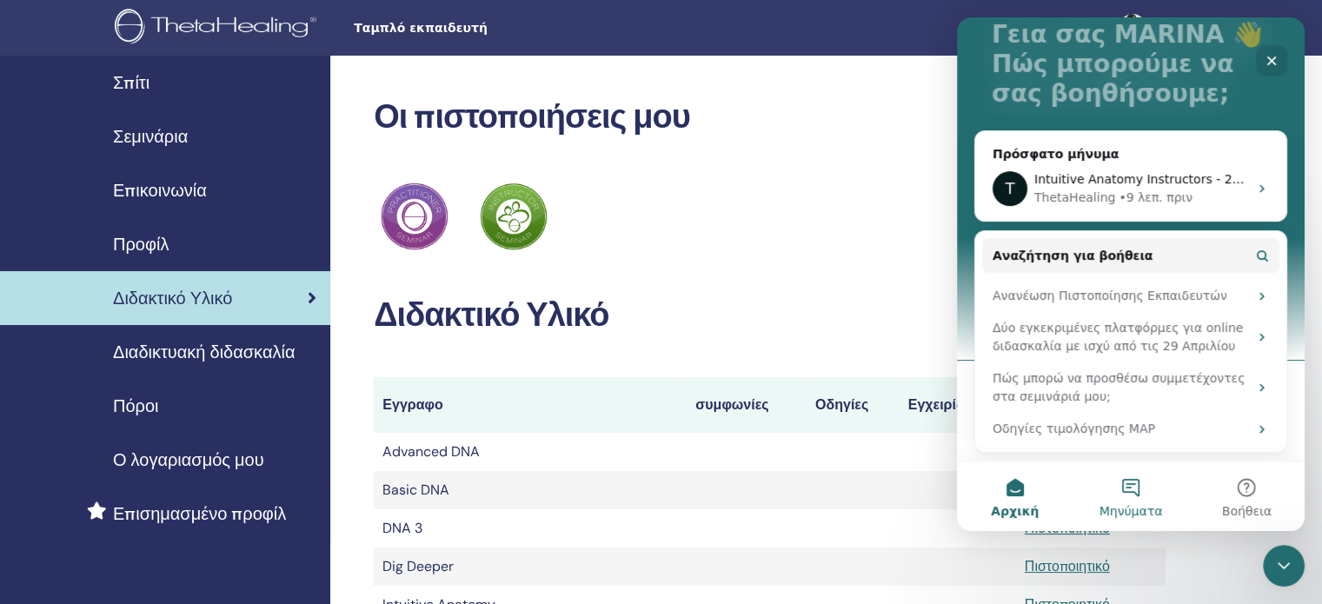
click at [1132, 491] on button "Μηνύματα" at bounding box center [1131, 497] width 116 height 70
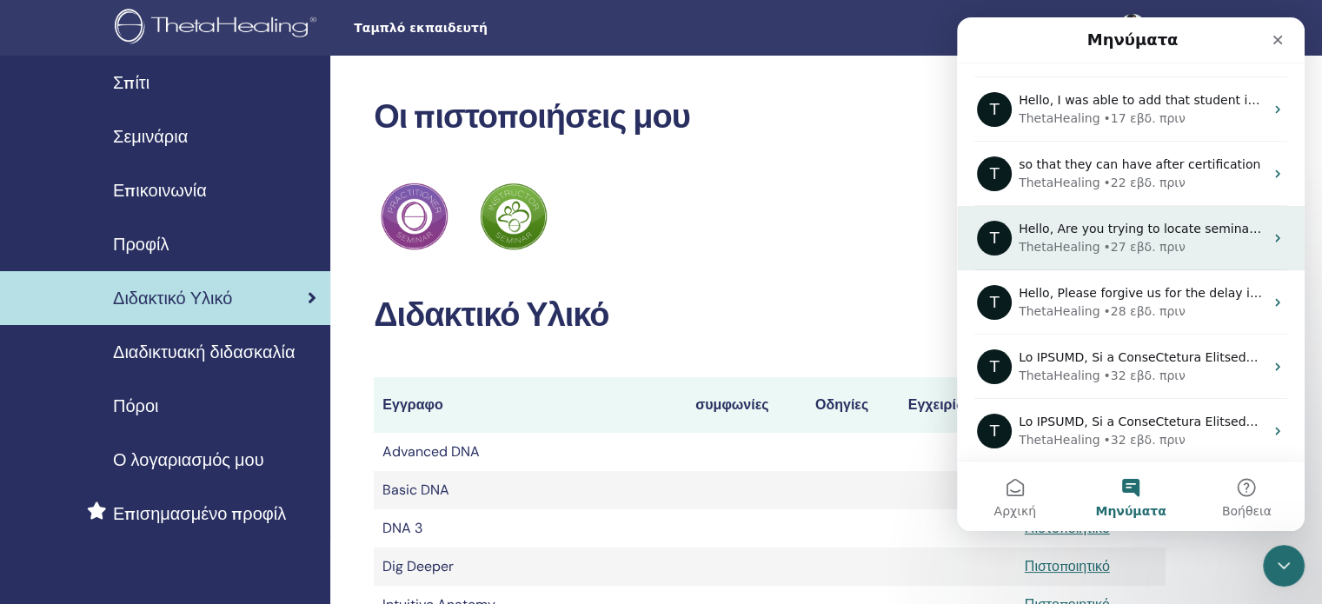
scroll to position [245, 0]
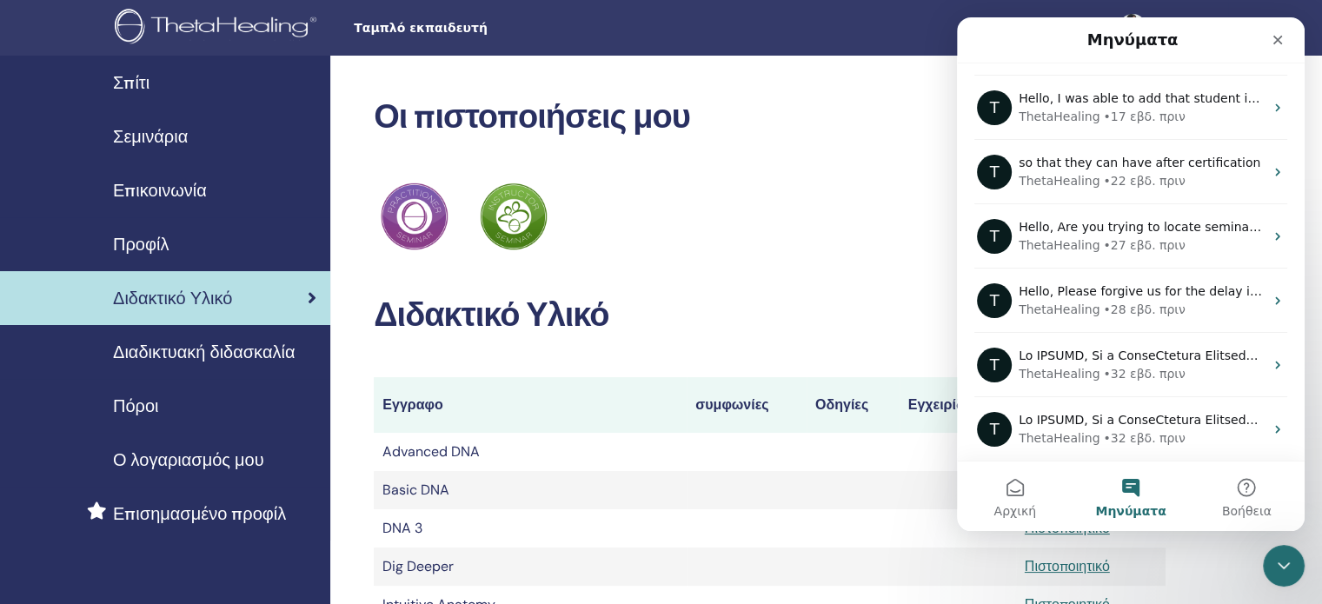
click at [1125, 489] on button "Μηνύματα" at bounding box center [1131, 497] width 116 height 70
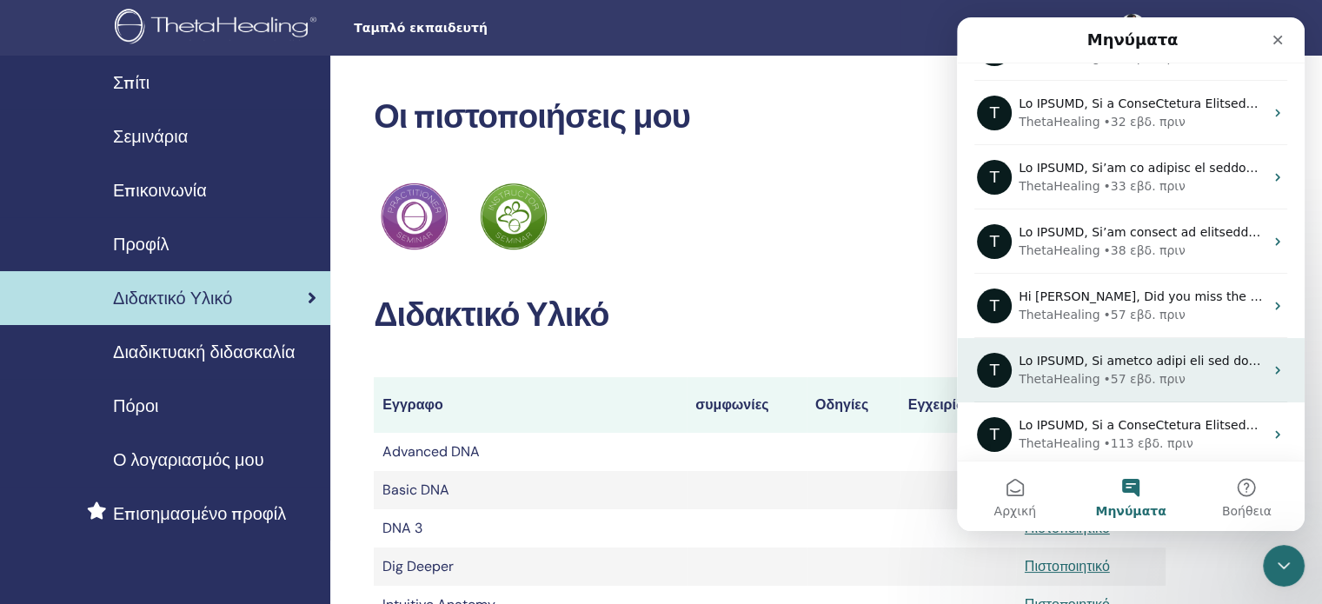
scroll to position [567, 0]
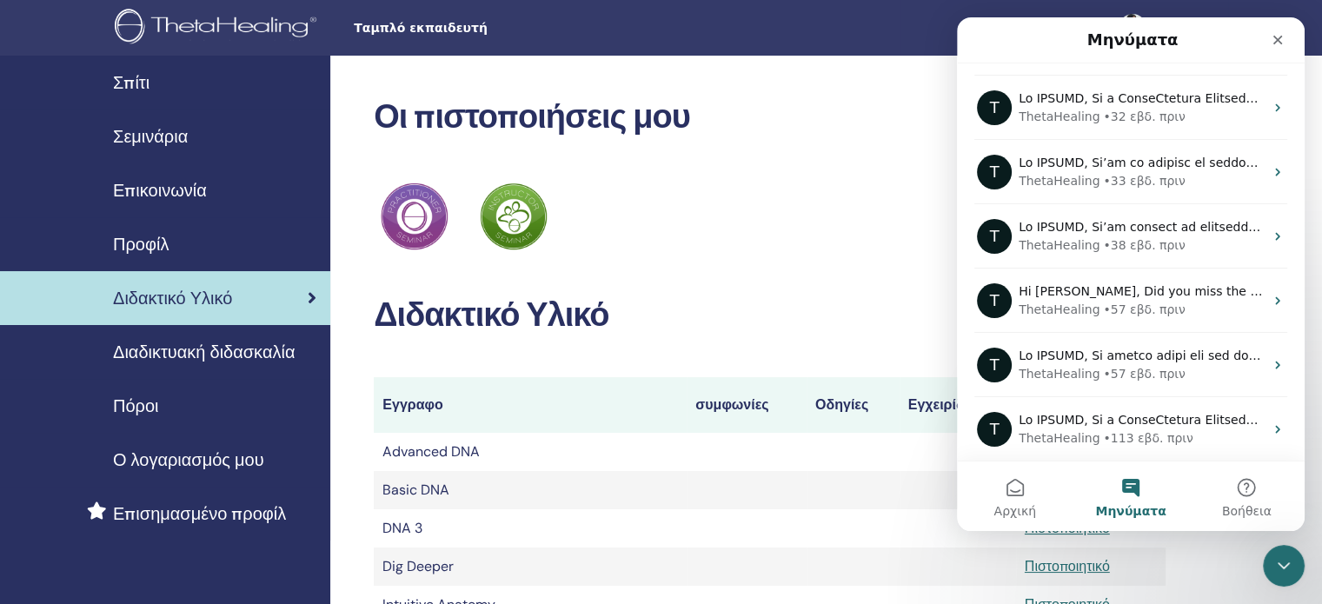
click at [1133, 486] on button "Μηνύματα" at bounding box center [1131, 497] width 116 height 70
click at [1126, 493] on button "Μηνύματα" at bounding box center [1131, 497] width 116 height 70
click at [1135, 490] on button "Μηνύματα" at bounding box center [1131, 497] width 116 height 70
click at [1137, 490] on button "Μηνύματα" at bounding box center [1131, 497] width 116 height 70
click at [1275, 37] on icon "Κλείσιμο" at bounding box center [1279, 41] width 10 height 10
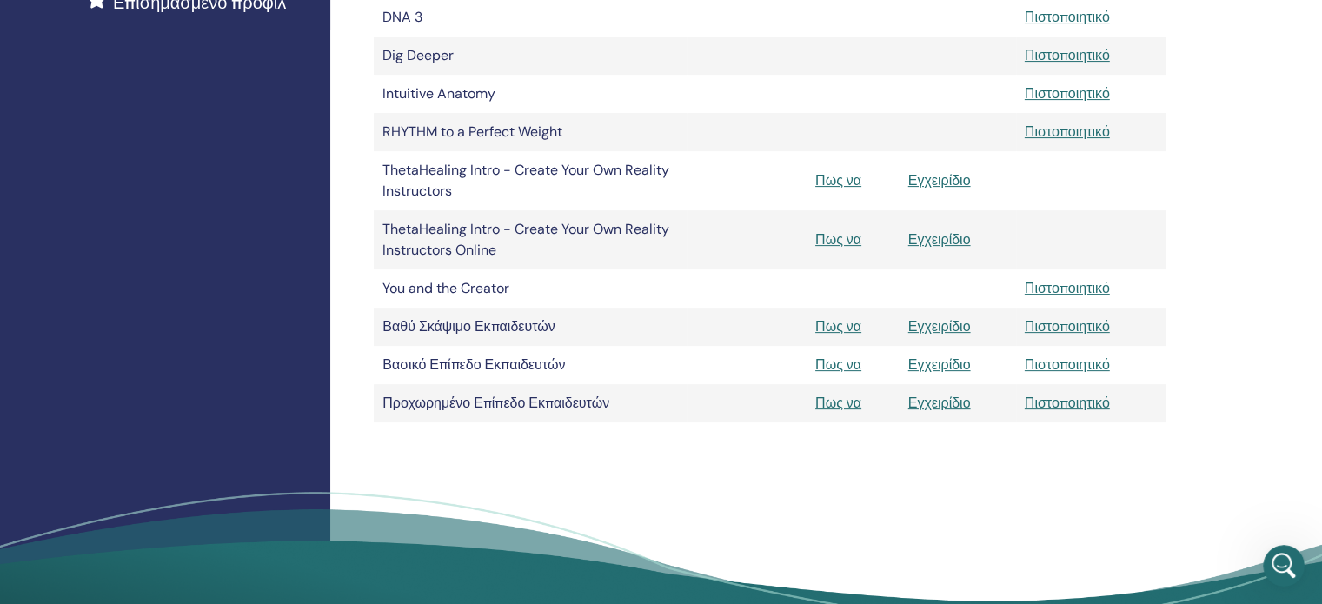
scroll to position [522, 0]
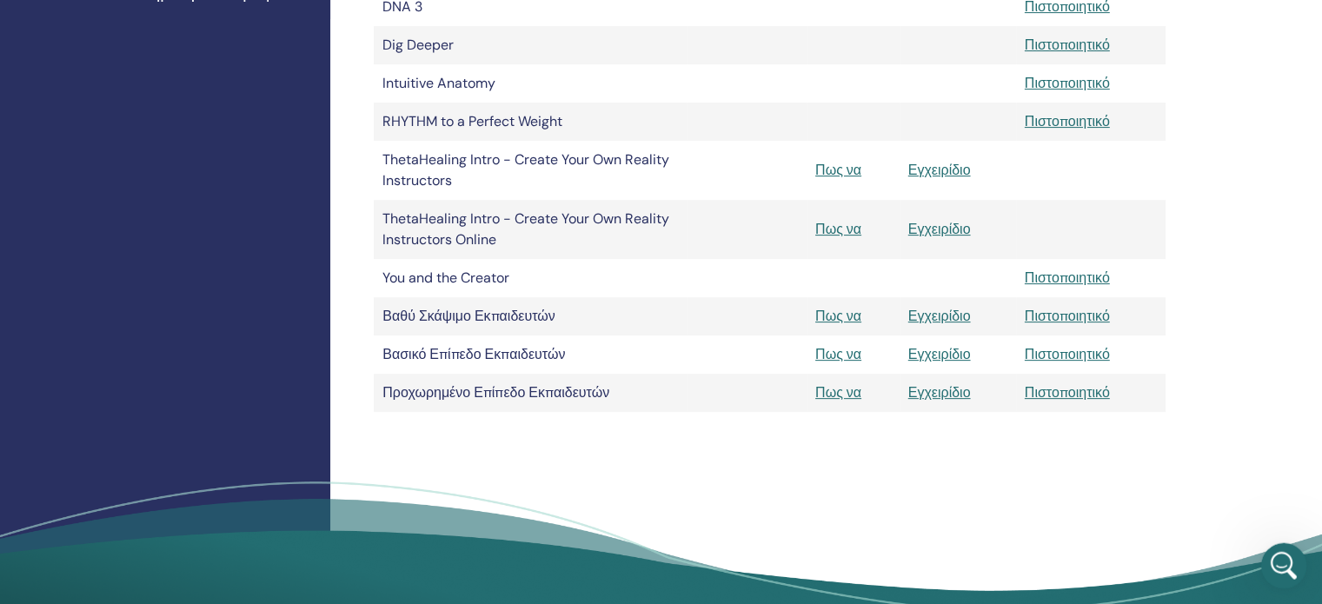
click at [1280, 564] on icon "Άνοιγμα Intercom Messenger" at bounding box center [1282, 563] width 29 height 29
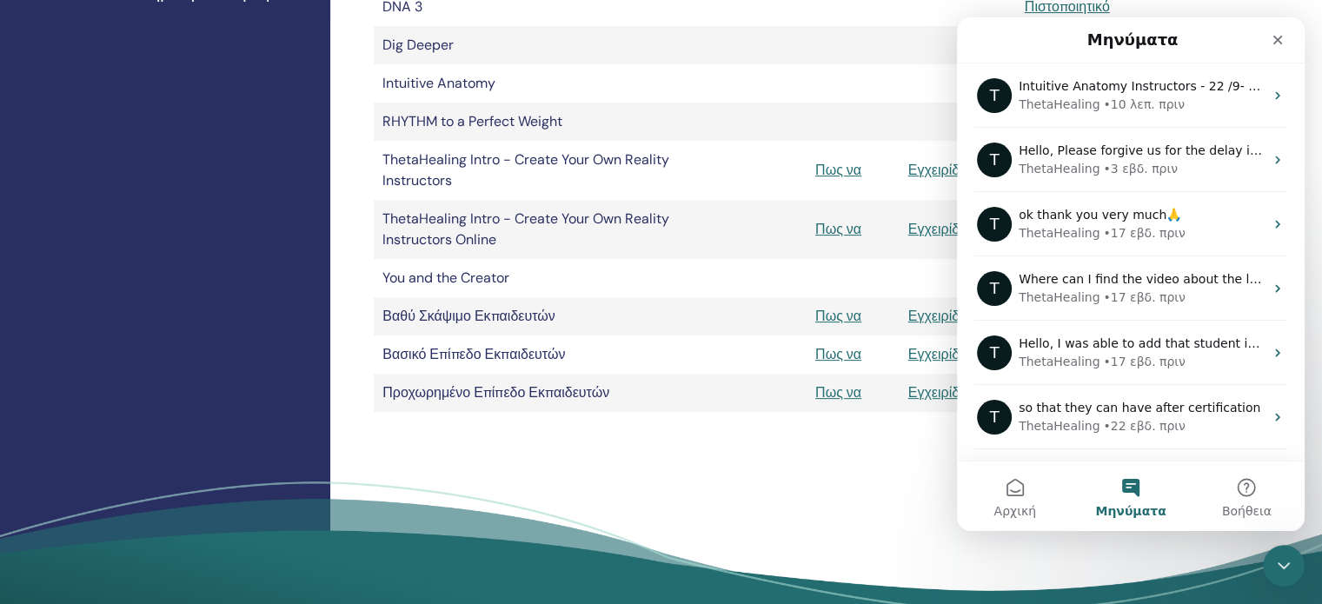
click at [1131, 496] on button "Μηνύματα" at bounding box center [1131, 497] width 116 height 70
click at [1132, 485] on button "Μηνύματα" at bounding box center [1131, 497] width 116 height 70
click at [1250, 486] on button "Βοήθεια" at bounding box center [1247, 497] width 116 height 70
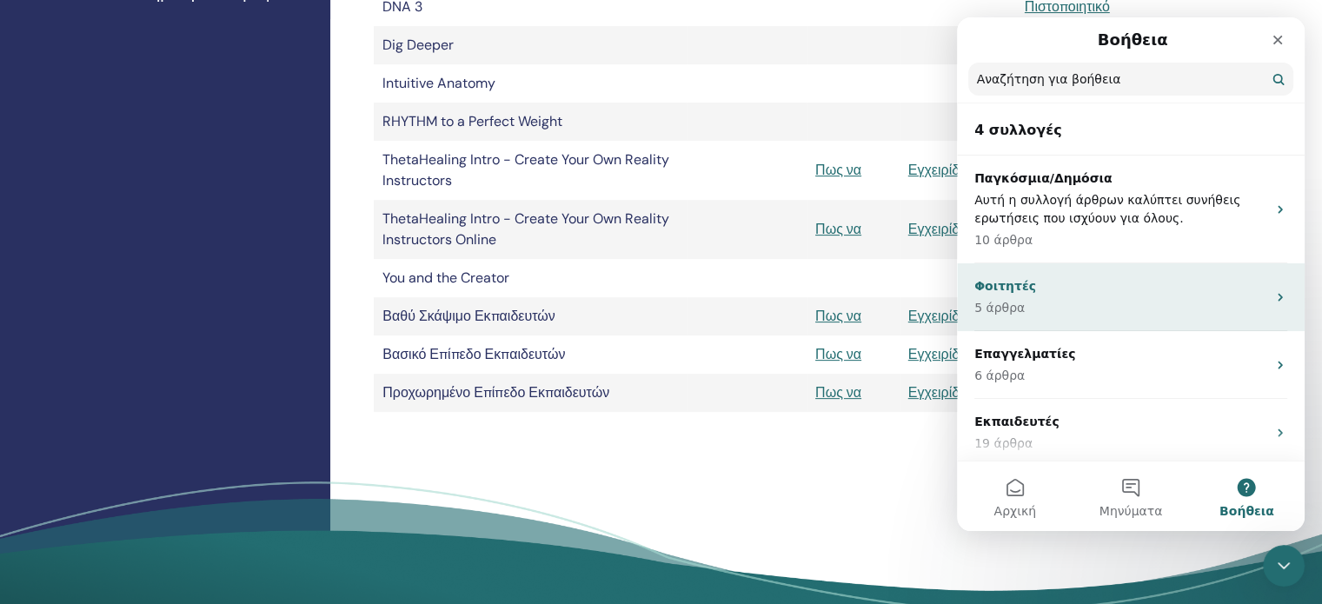
scroll to position [5, 0]
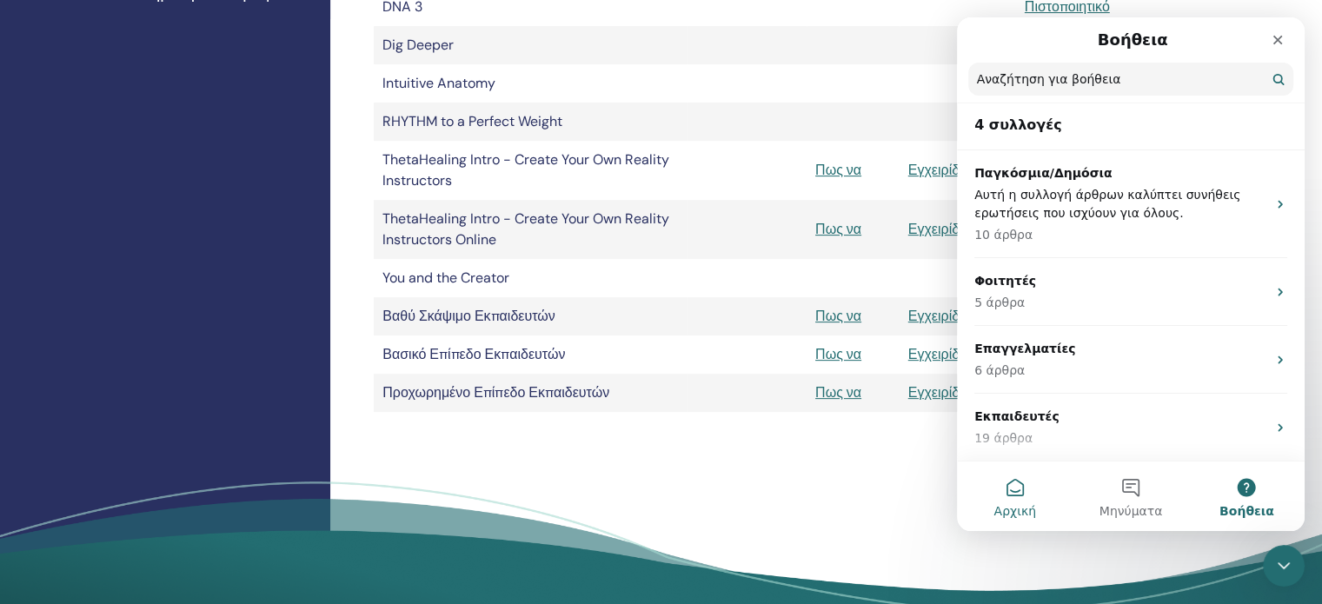
click at [1017, 491] on button "Αρχική" at bounding box center [1015, 497] width 116 height 70
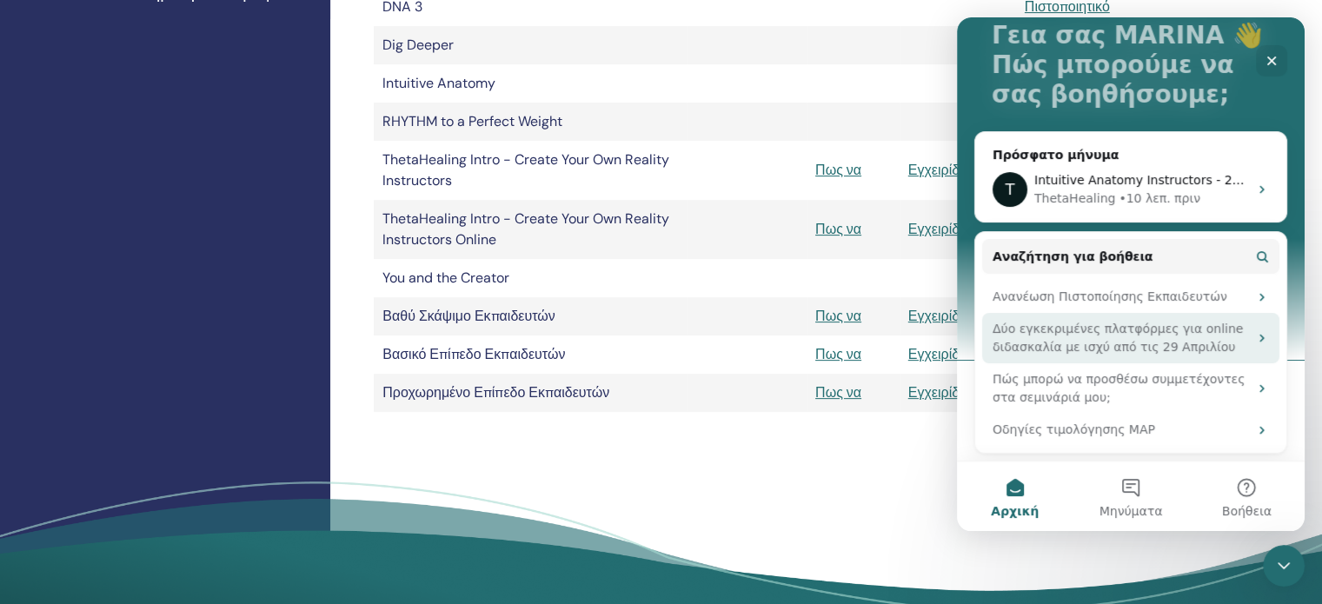
scroll to position [121, 0]
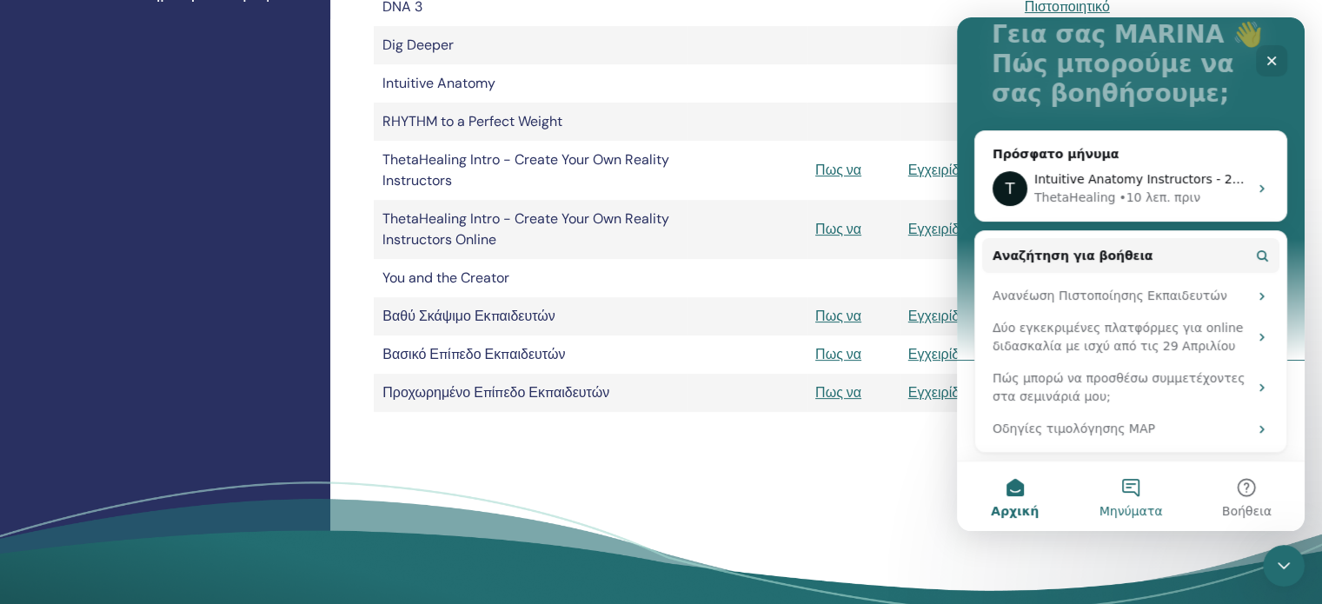
click at [1140, 493] on button "Μηνύματα" at bounding box center [1131, 497] width 116 height 70
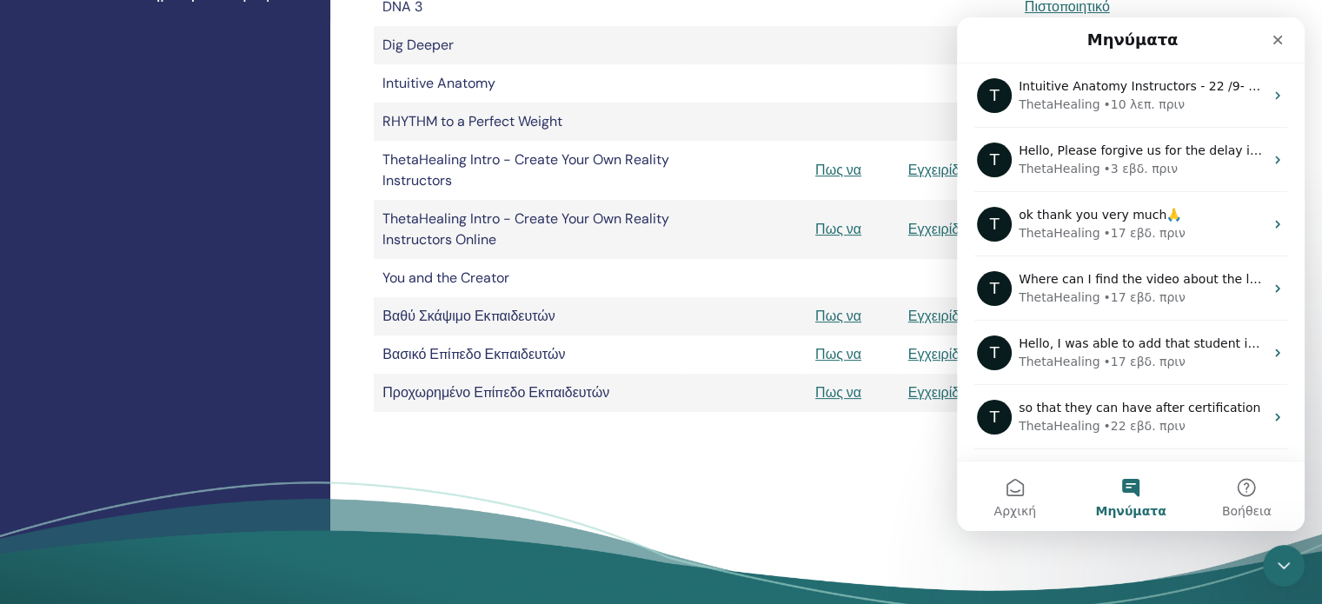
click at [1136, 493] on button "Μηνύματα" at bounding box center [1131, 497] width 116 height 70
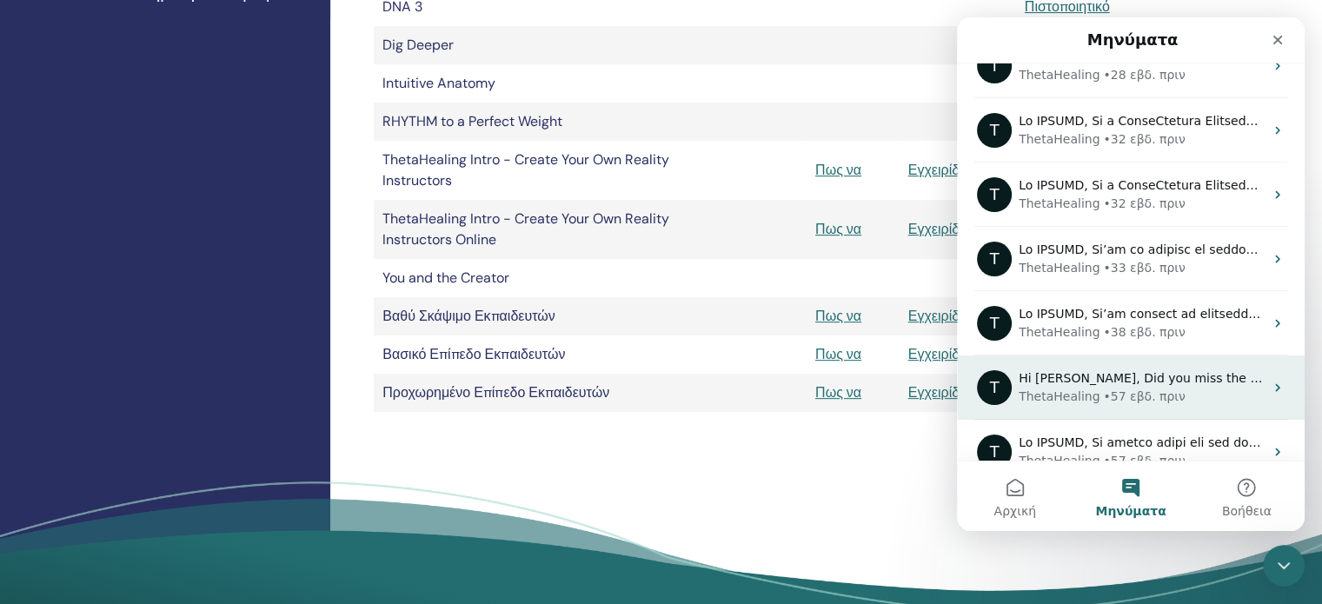
scroll to position [567, 0]
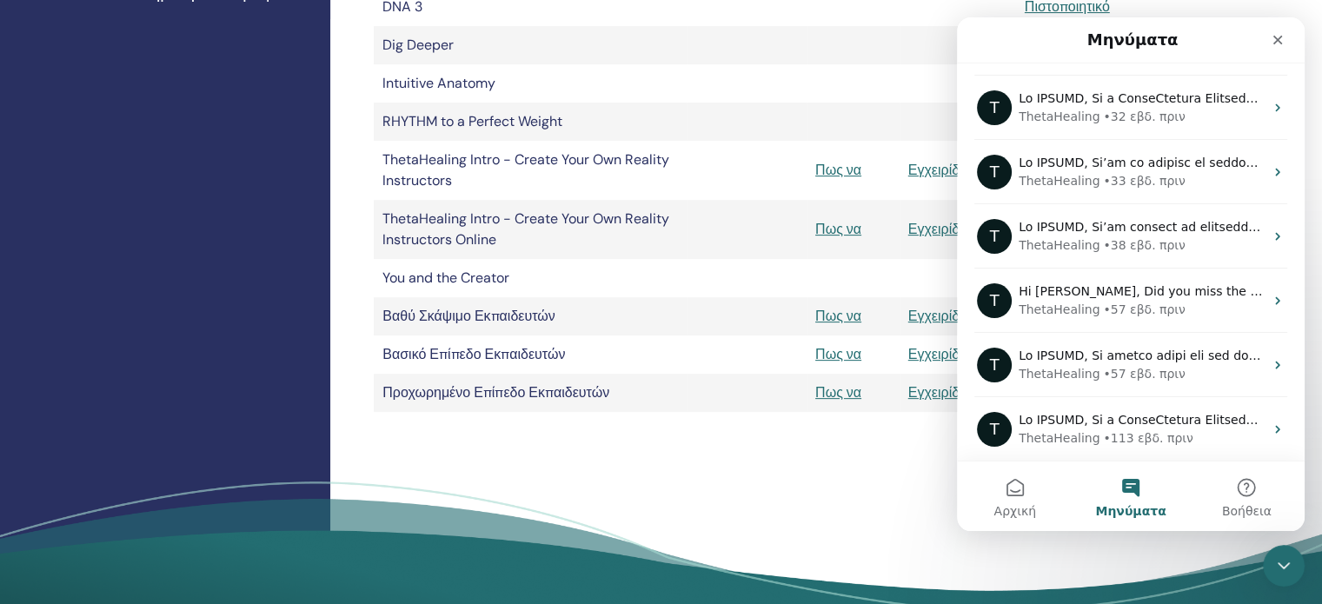
click at [1135, 488] on button "Μηνύματα" at bounding box center [1131, 497] width 116 height 70
click at [1262, 496] on button "Βοήθεια" at bounding box center [1247, 497] width 116 height 70
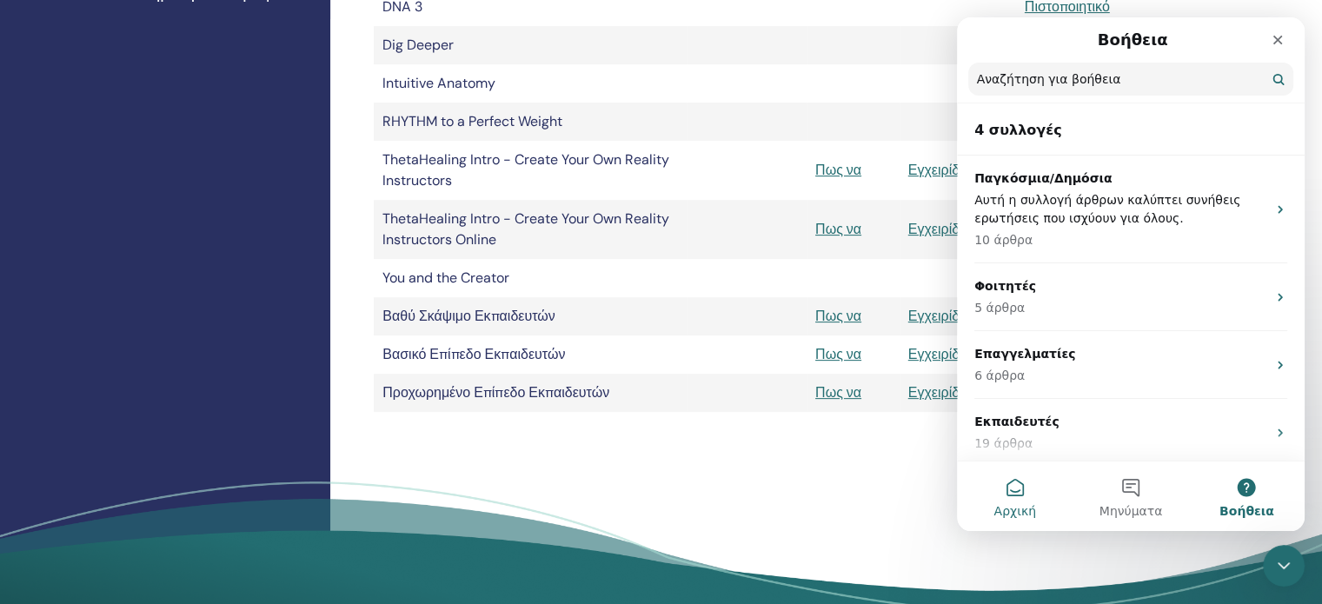
click at [1004, 486] on button "Αρχική" at bounding box center [1015, 497] width 116 height 70
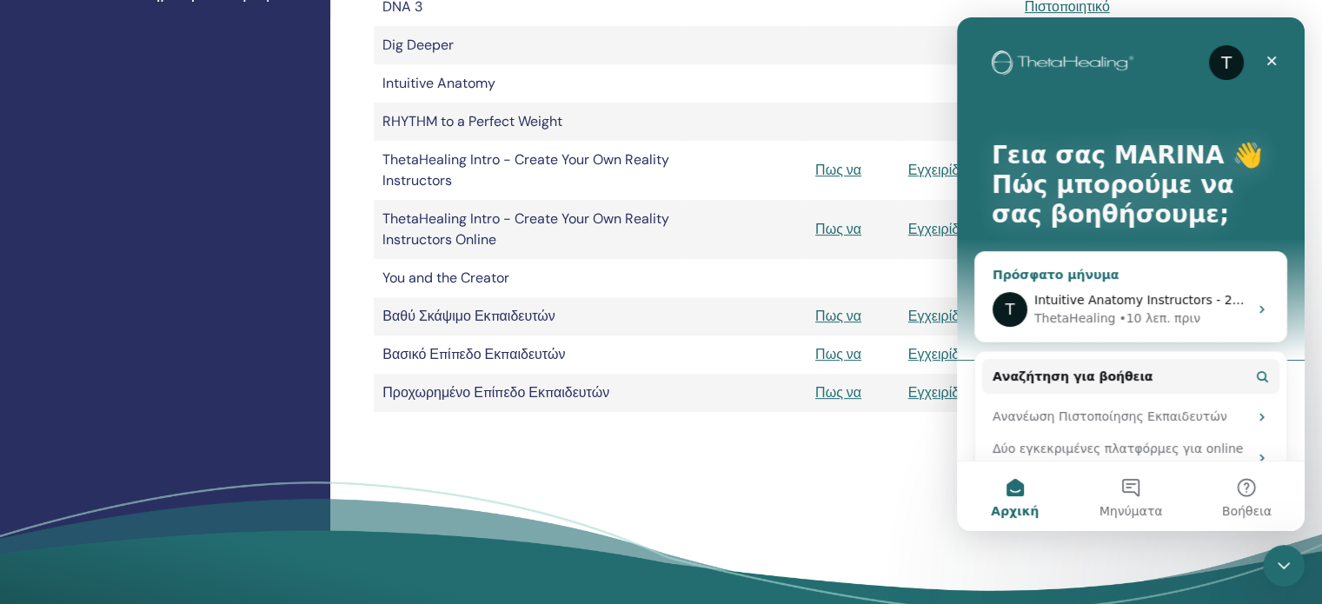
click at [1114, 305] on span "Intuitive Anatomy Instructors - 22 /9- 10/10" at bounding box center [1167, 300] width 264 height 14
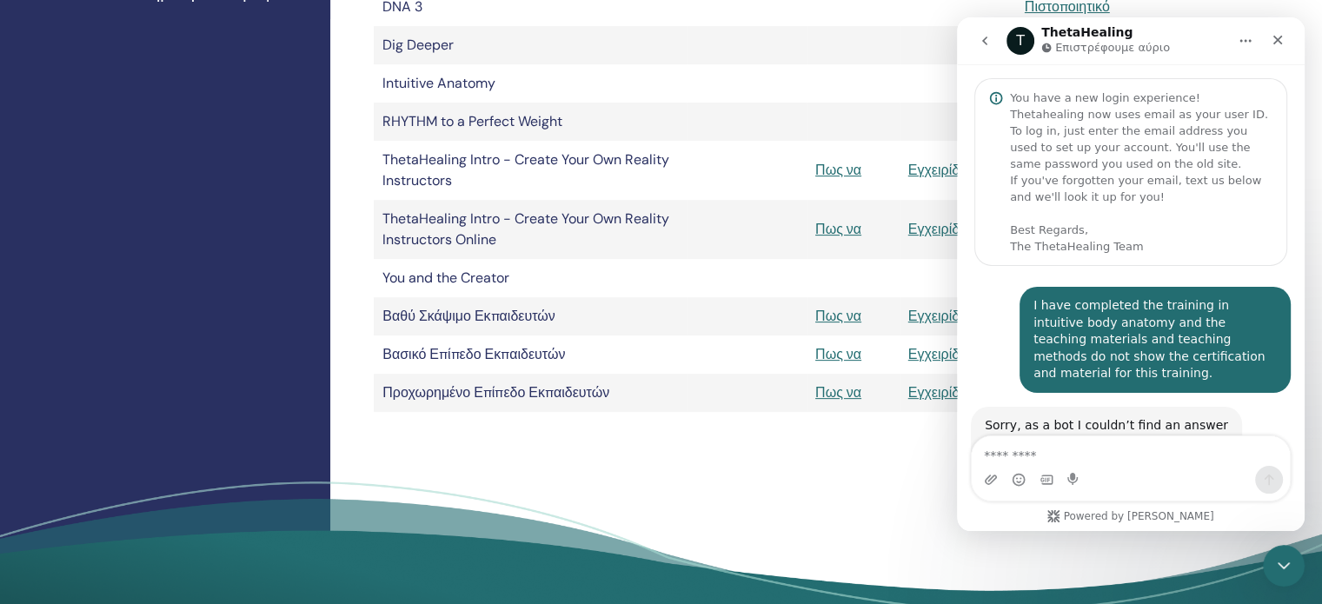
scroll to position [412, 0]
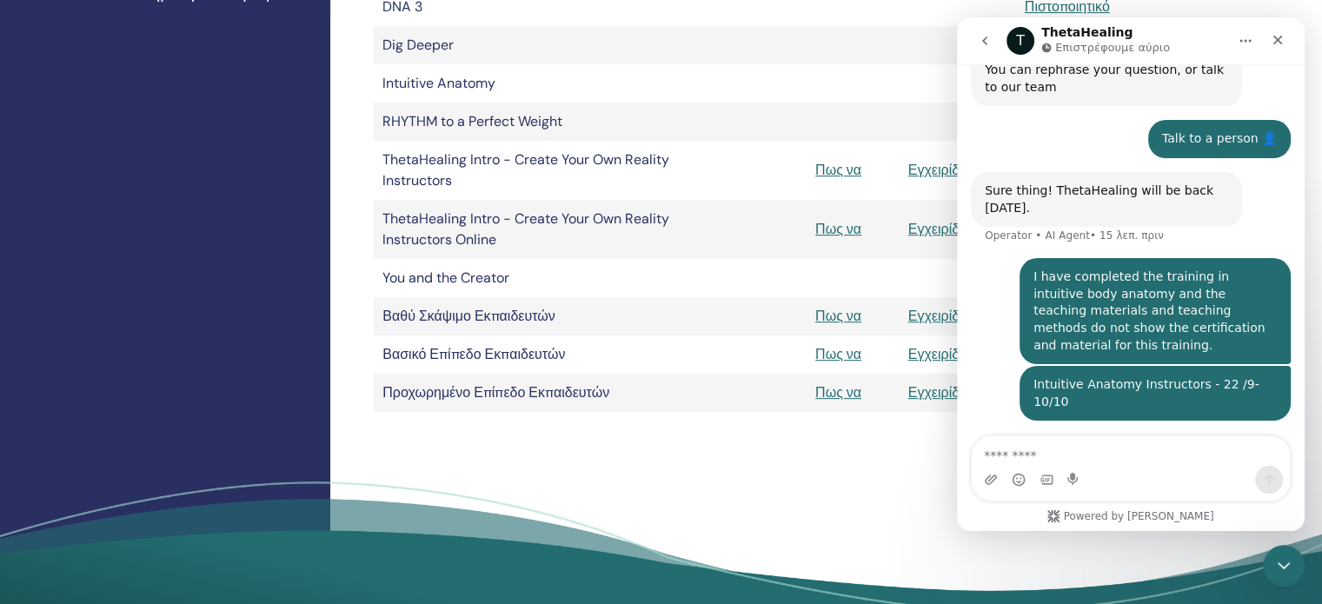
paste textarea "**********"
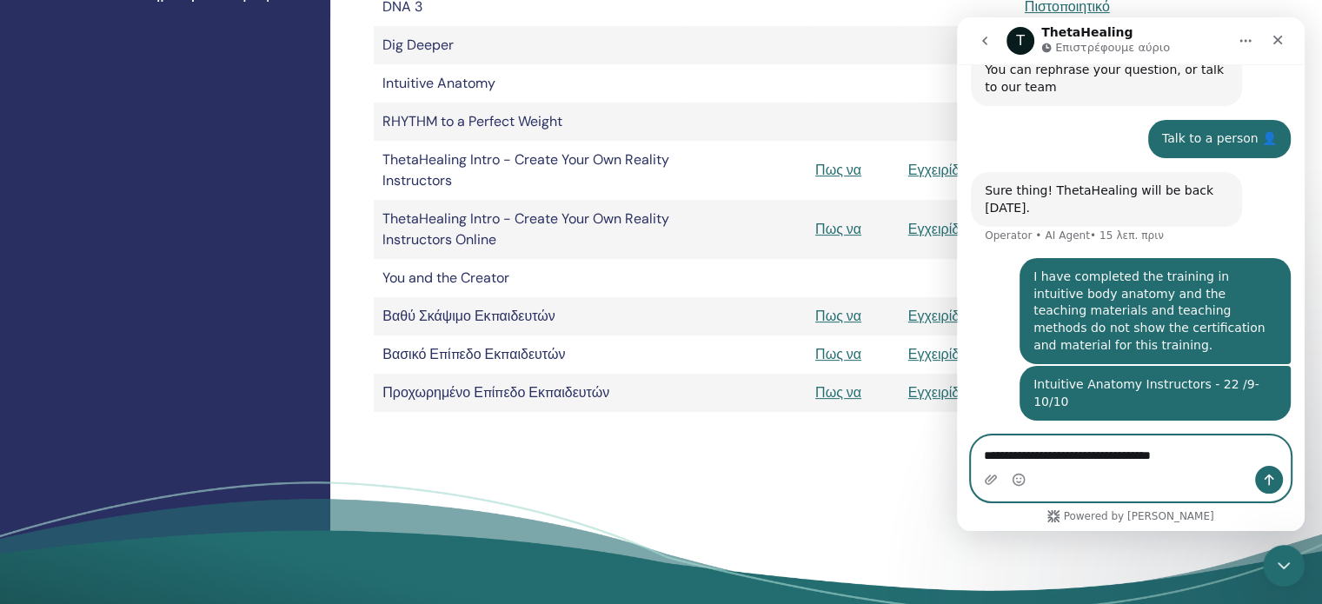
type textarea "**********"
click at [1269, 483] on icon "Αποστολή μηνύματος…" at bounding box center [1270, 480] width 10 height 11
